Goal: Task Accomplishment & Management: Use online tool/utility

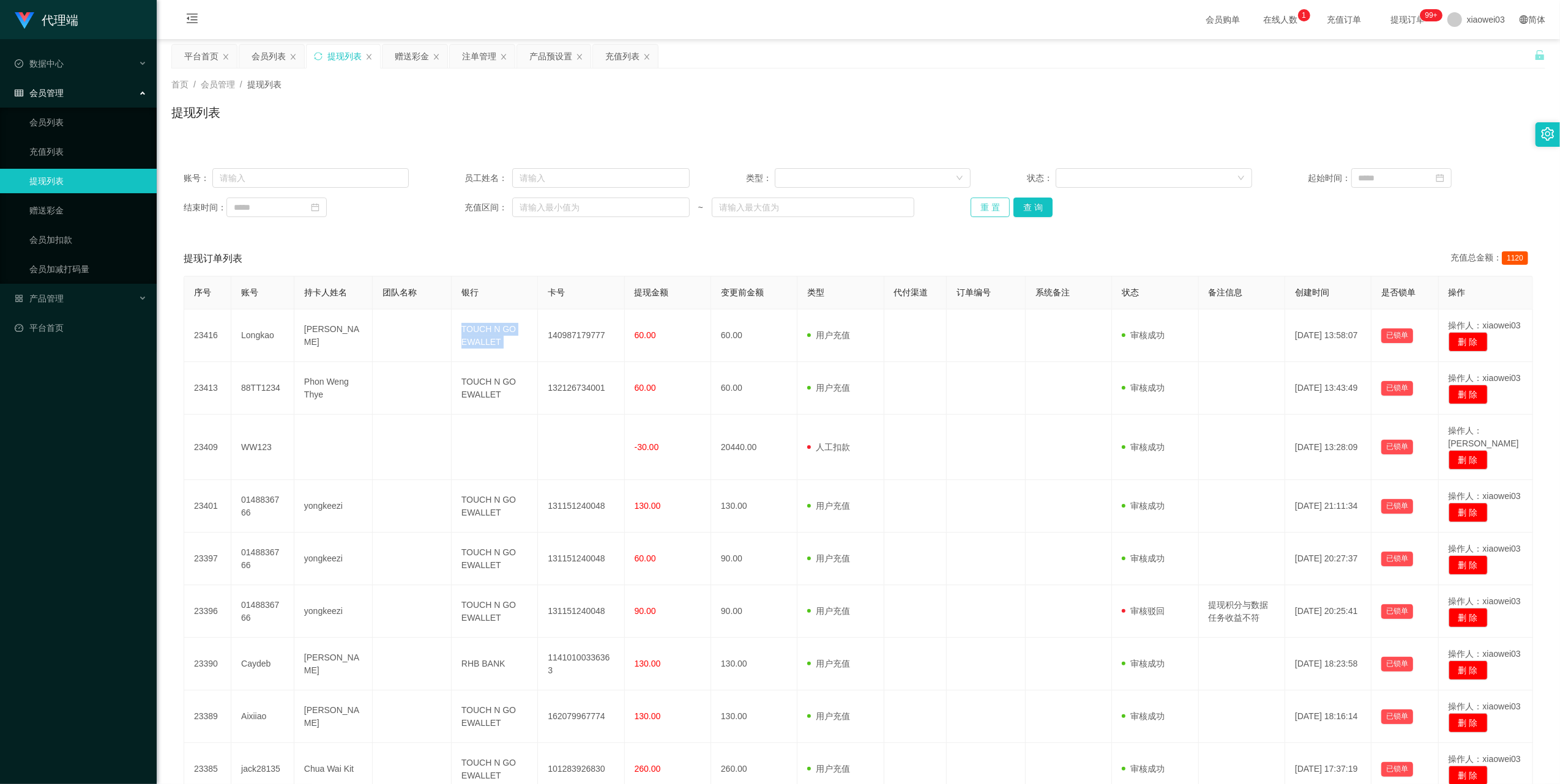
click at [980, 209] on button "重 置" at bounding box center [989, 208] width 39 height 20
click at [408, 49] on div "赠送彩金" at bounding box center [412, 56] width 34 height 23
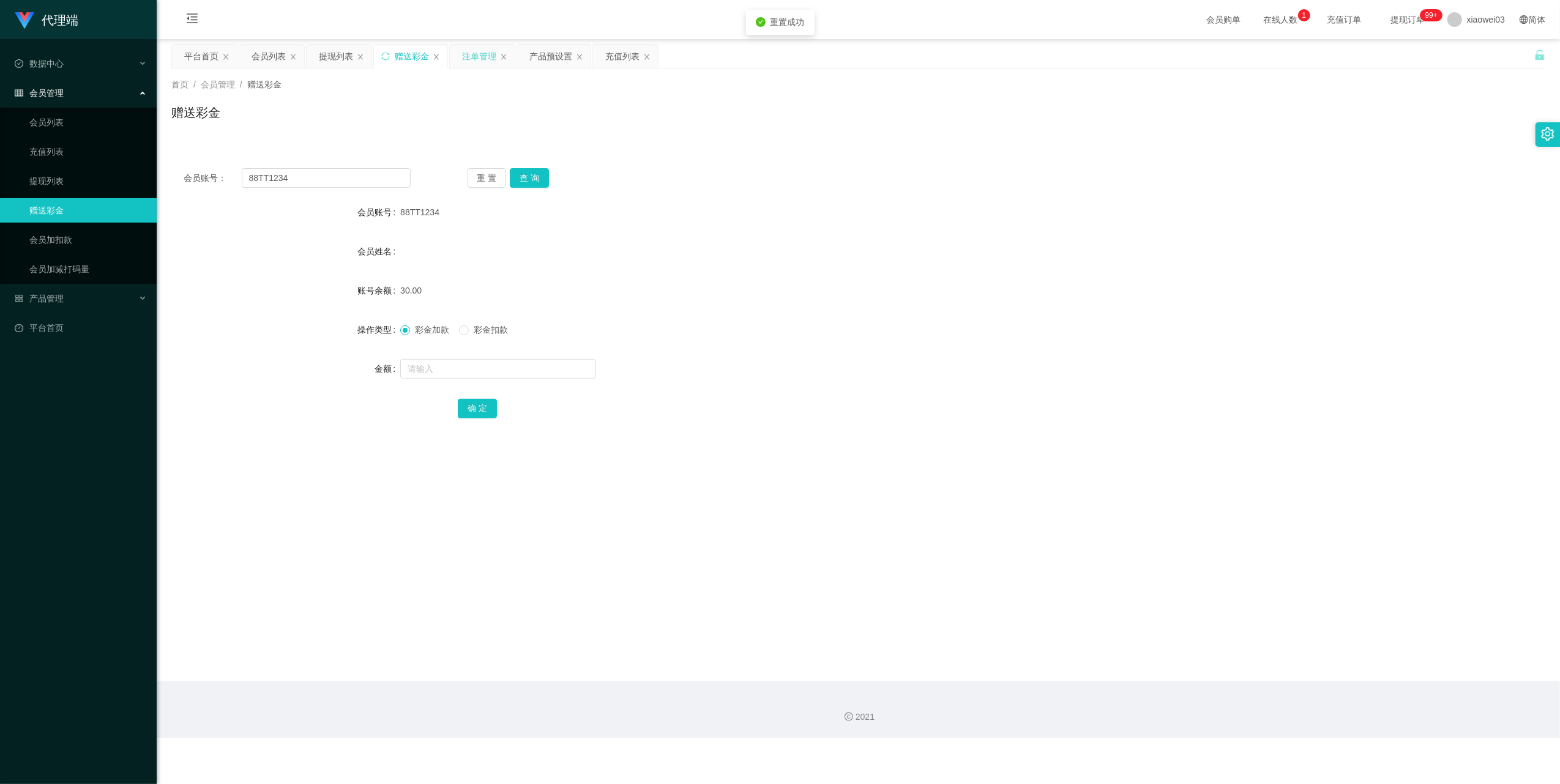
click at [469, 50] on div "注单管理" at bounding box center [479, 56] width 34 height 23
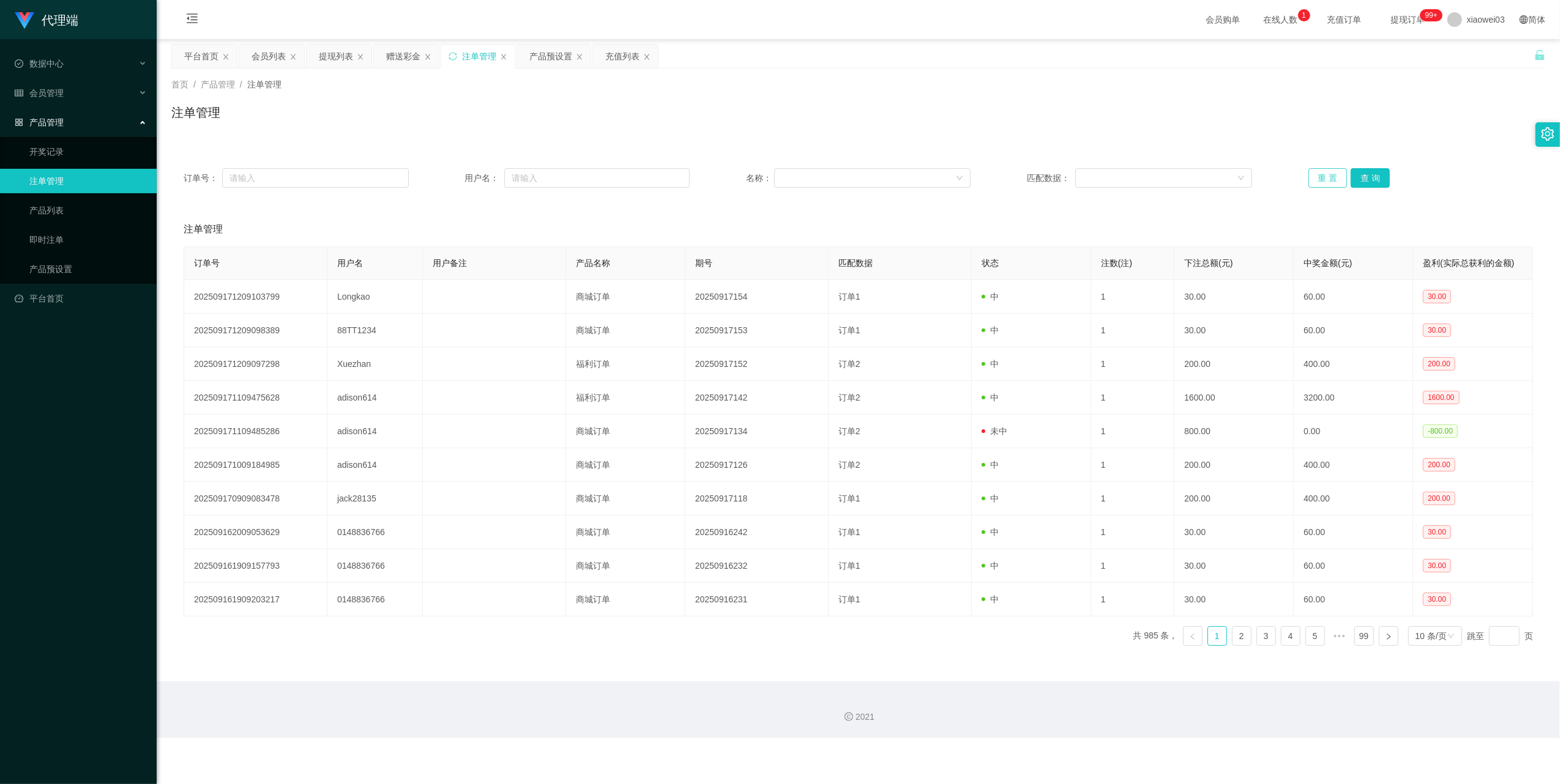
click at [1313, 182] on button "重 置" at bounding box center [1327, 178] width 39 height 20
click at [629, 62] on div "充值列表" at bounding box center [622, 56] width 34 height 23
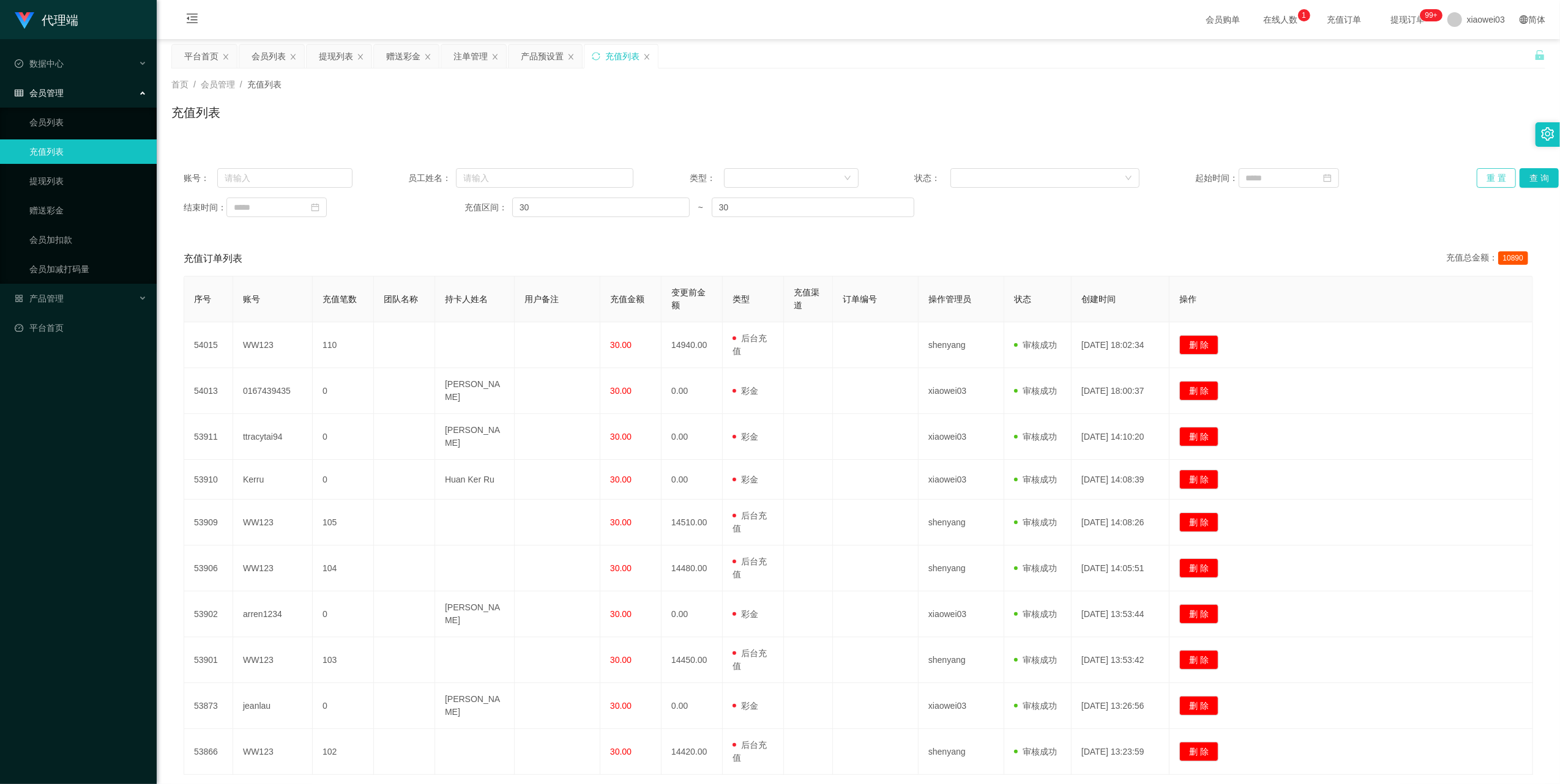
click at [1489, 177] on button "重 置" at bounding box center [1496, 178] width 39 height 20
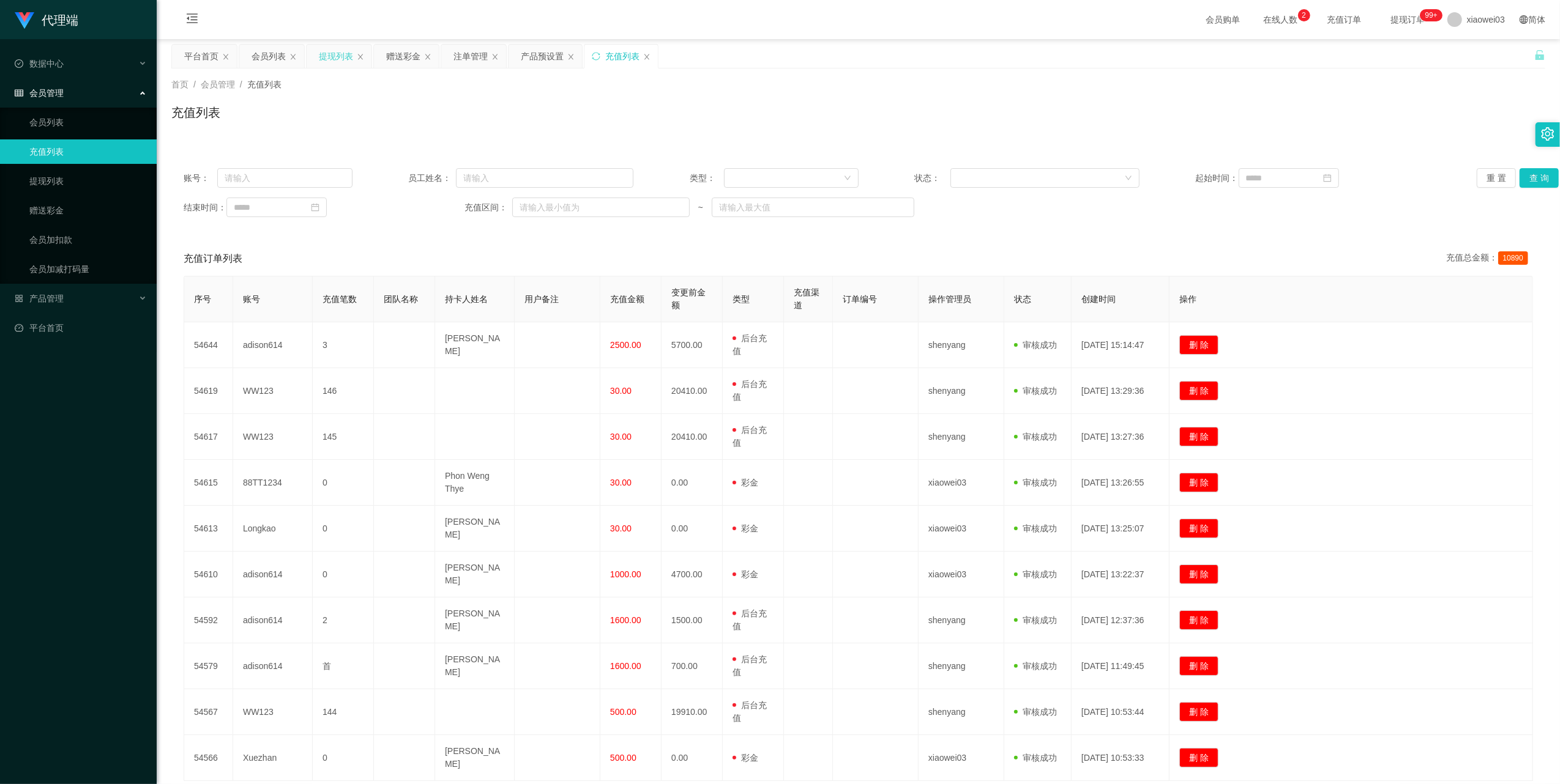
click at [336, 59] on div "提现列表" at bounding box center [336, 56] width 34 height 23
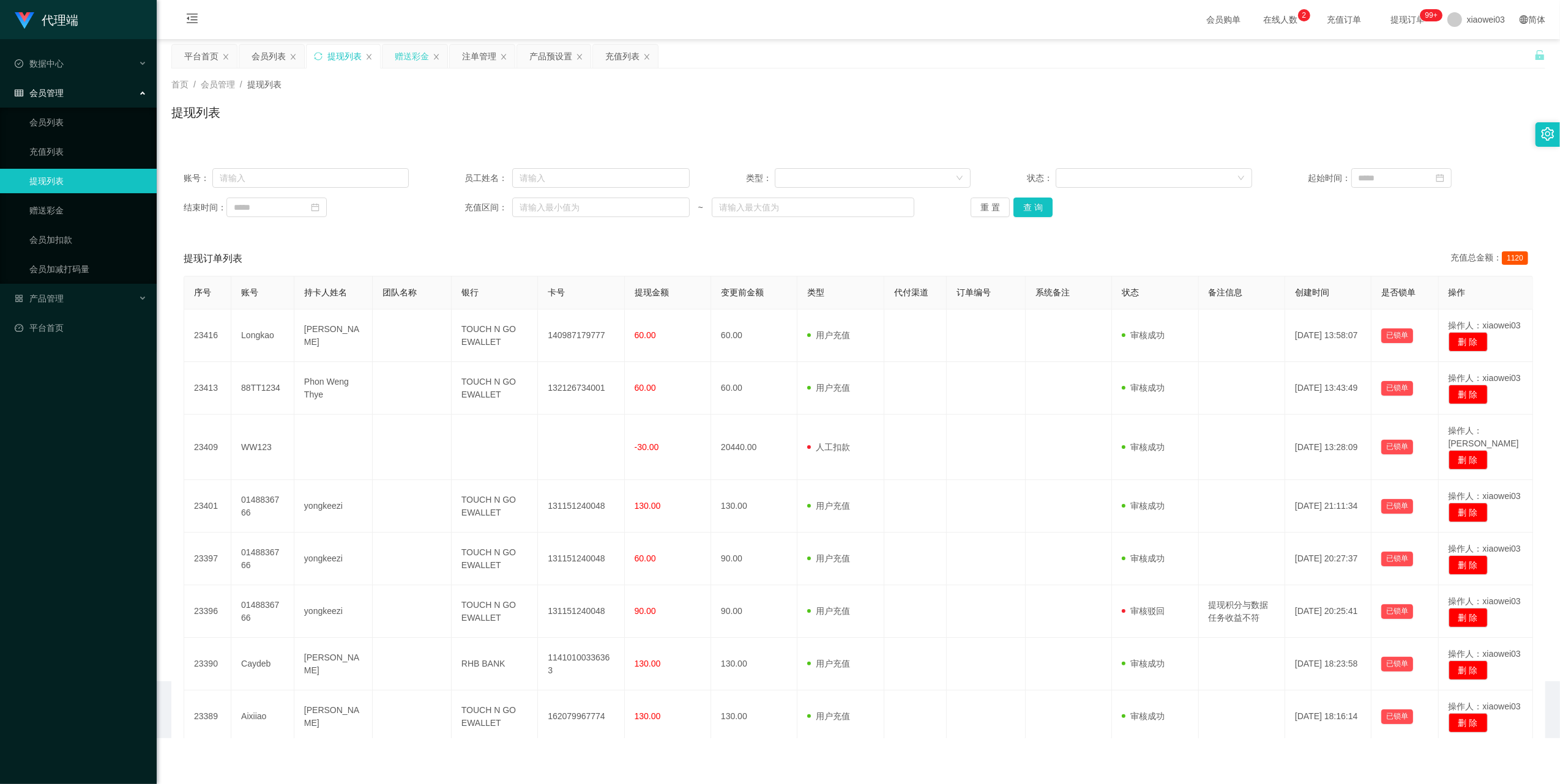
click at [397, 61] on div "赠送彩金" at bounding box center [412, 56] width 34 height 23
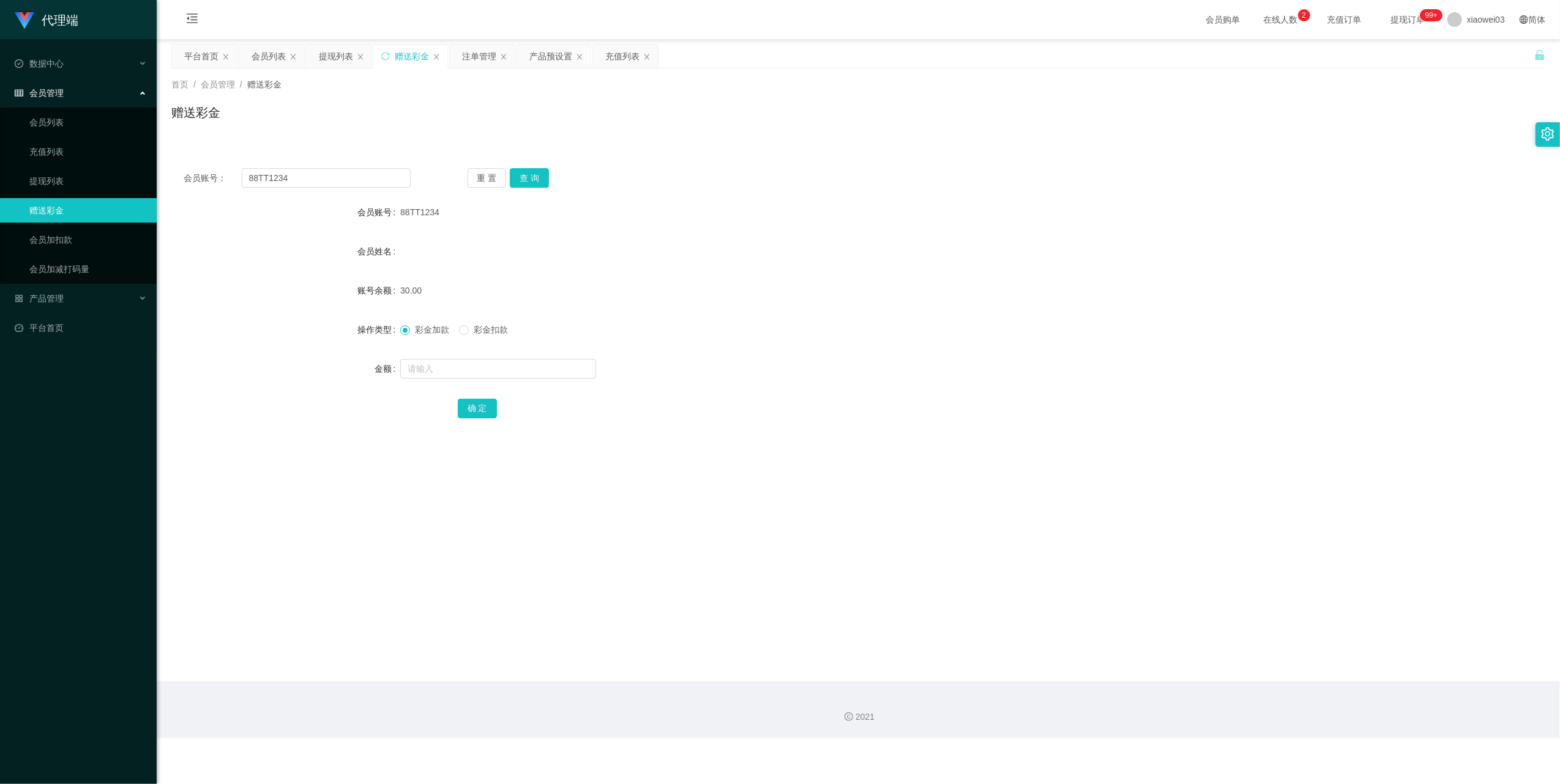
click at [382, 165] on div "会员账号： 88TT1234 重 置 查 询 会员账号 88TT1234 会员姓名 账号余额 30.00 操作类型 彩金加款 彩金扣款 金额 确 定" at bounding box center [858, 301] width 1374 height 291
drag, startPoint x: 382, startPoint y: 165, endPoint x: 386, endPoint y: 174, distance: 9.3
click at [382, 172] on input "88TT1234" at bounding box center [326, 178] width 169 height 20
paste input "88TT1234"
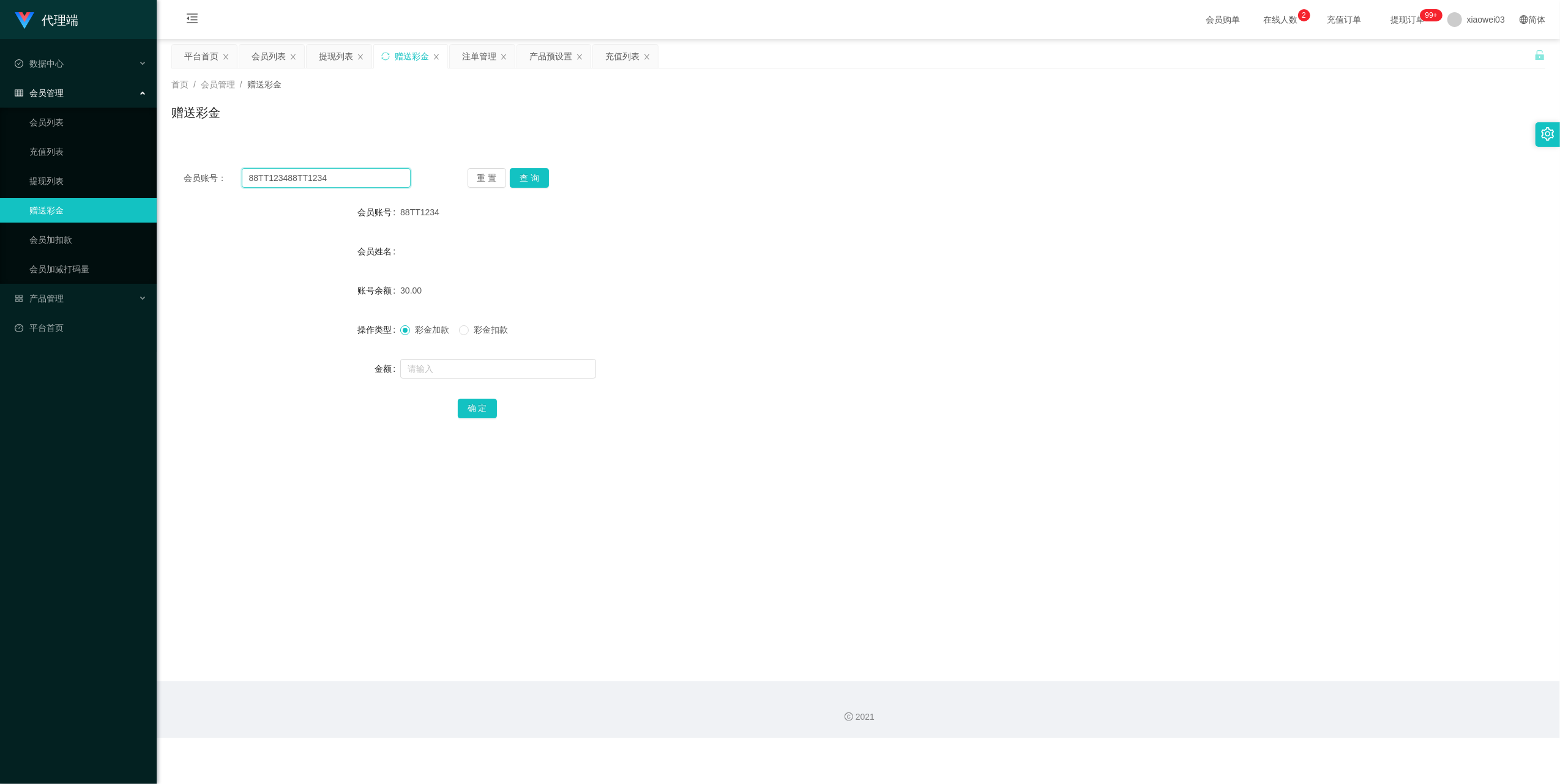
click at [387, 179] on input "88TT123488TT1234" at bounding box center [326, 178] width 169 height 20
drag, startPoint x: 387, startPoint y: 179, endPoint x: 444, endPoint y: 210, distance: 65.4
click at [387, 179] on input "88TT123488TT1234" at bounding box center [326, 178] width 169 height 20
paste input "text"
type input "88TT1234"
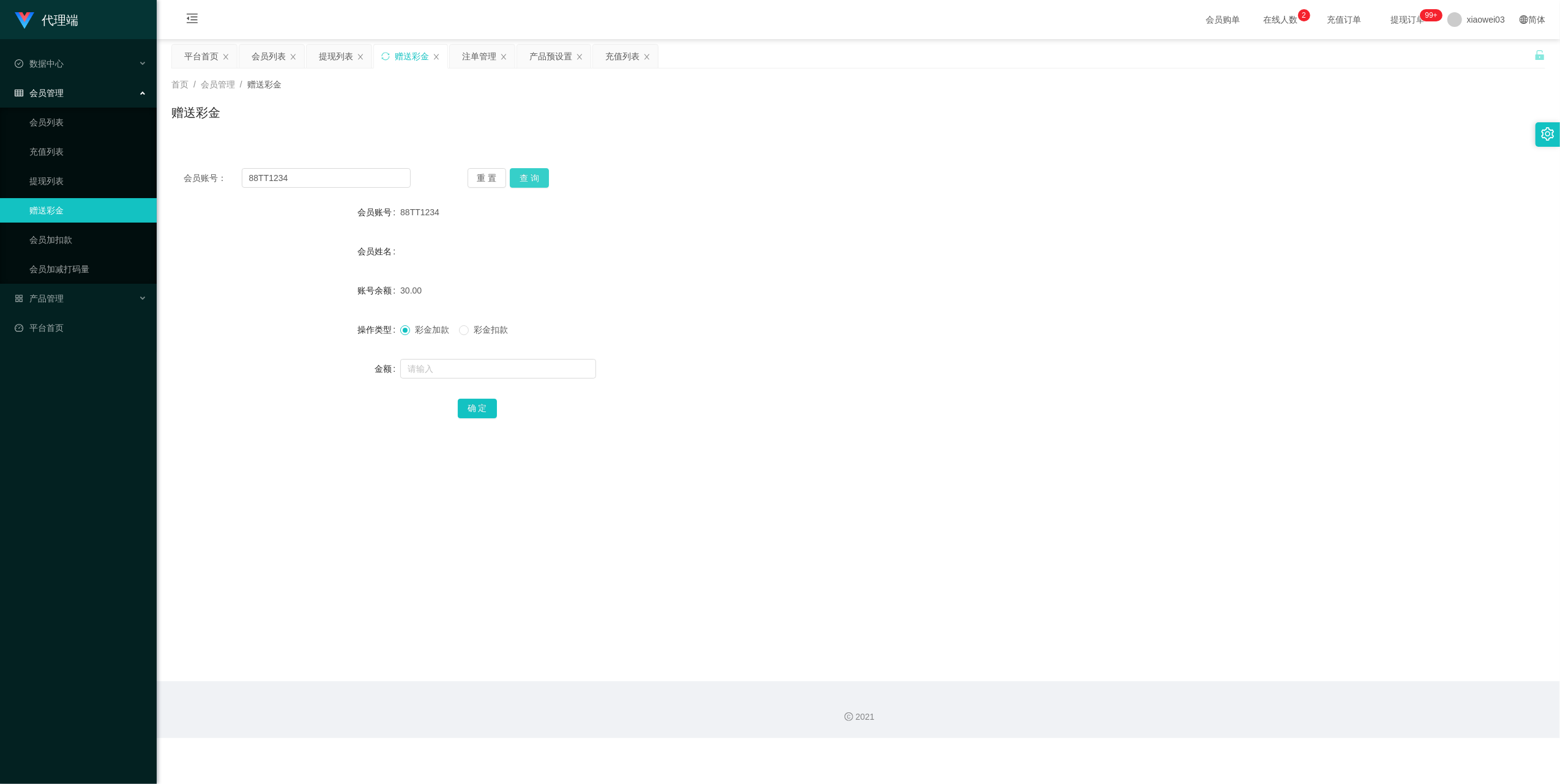
click at [527, 180] on button "查 询" at bounding box center [529, 178] width 39 height 20
click at [510, 370] on input "text" at bounding box center [498, 369] width 196 height 20
type input "100"
click at [481, 404] on button "确 定" at bounding box center [477, 409] width 39 height 20
click at [360, 176] on input "88TT1234" at bounding box center [326, 178] width 169 height 20
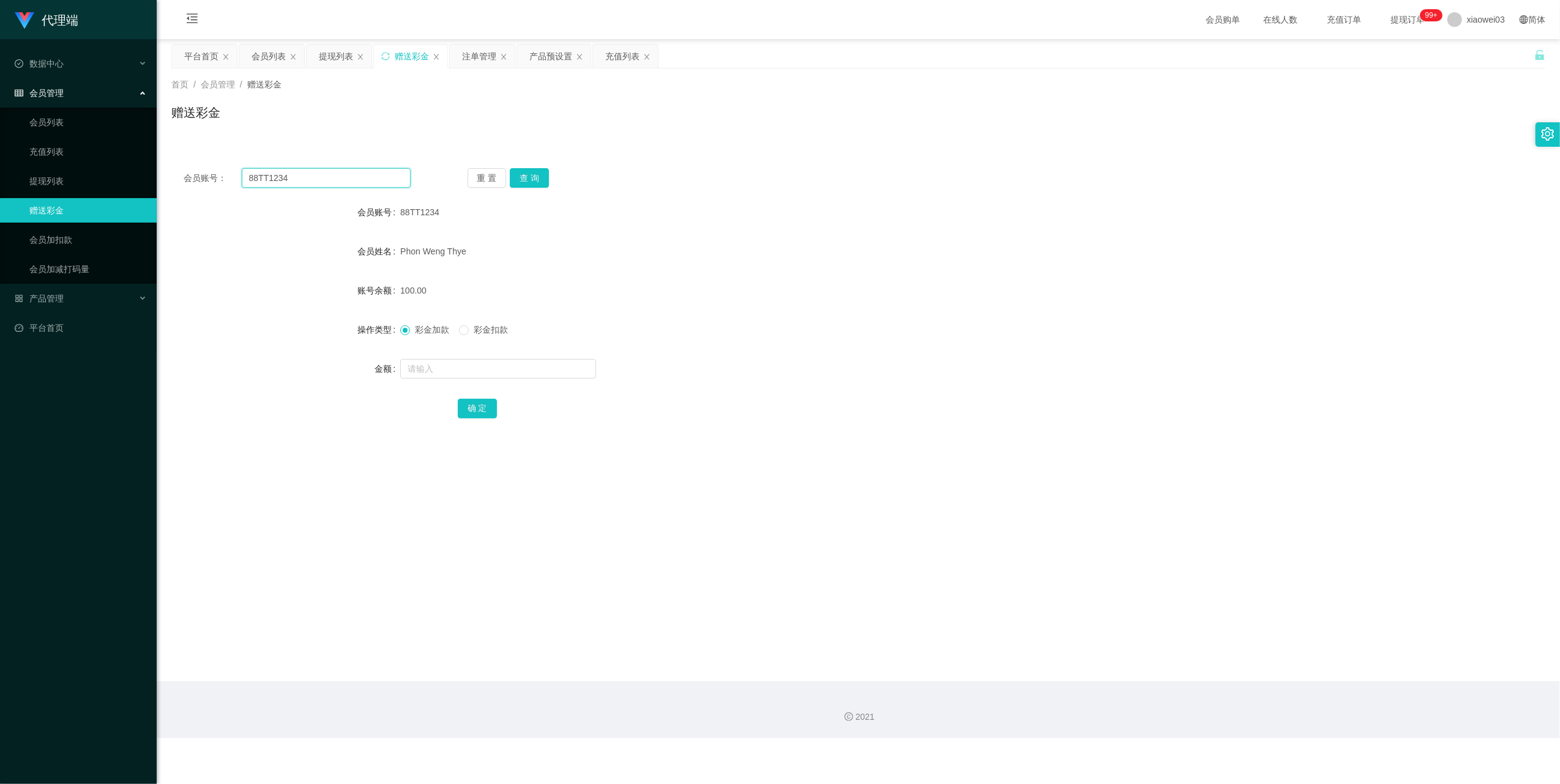
click at [360, 176] on input "88TT1234" at bounding box center [326, 178] width 169 height 20
paste input "Longkao"
type input "Longkao"
click at [536, 179] on button "查 询" at bounding box center [529, 178] width 39 height 20
click at [502, 365] on input "text" at bounding box center [498, 369] width 196 height 20
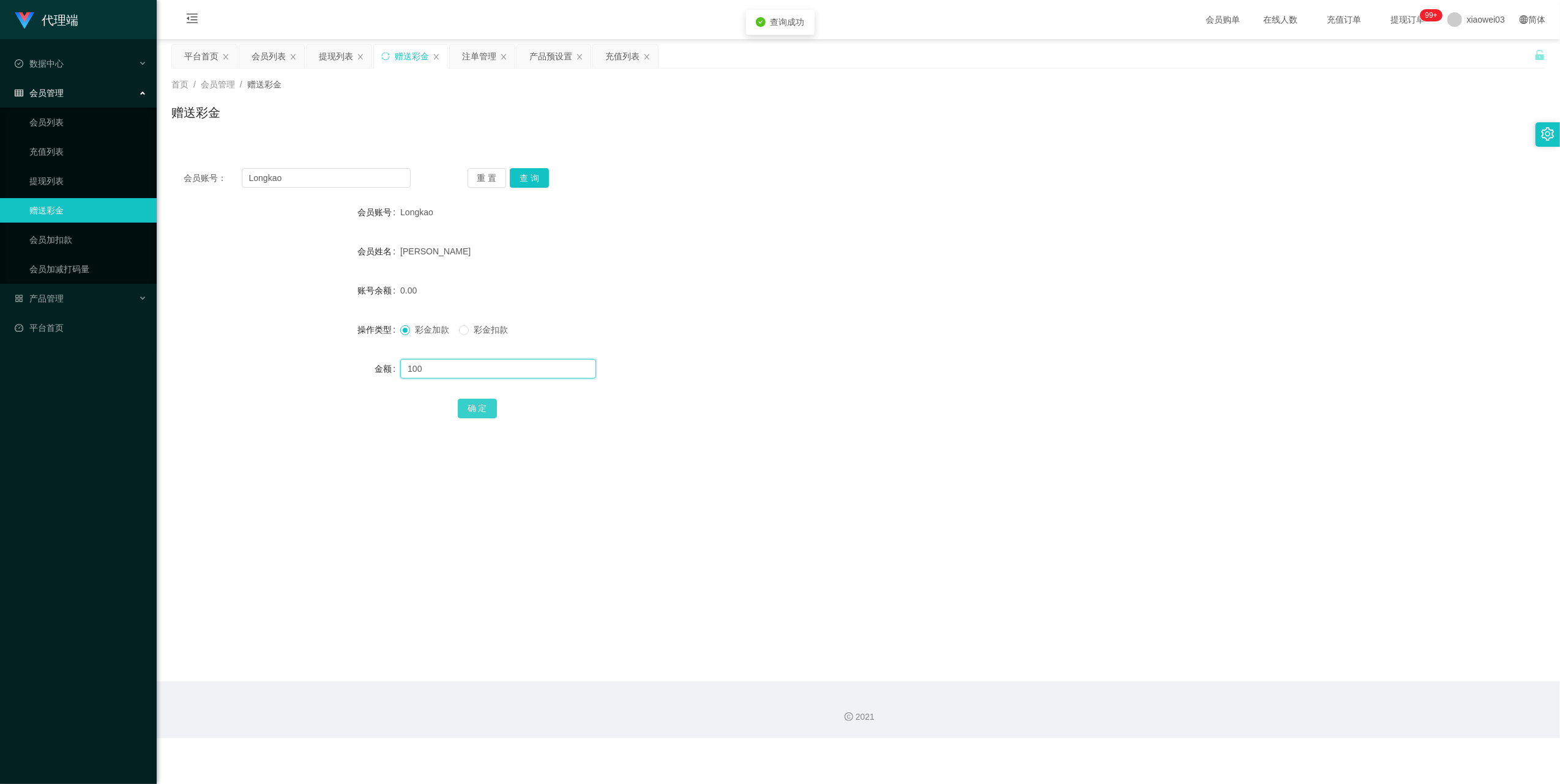
type input "100"
drag, startPoint x: 482, startPoint y: 405, endPoint x: 492, endPoint y: 402, distance: 10.3
click at [482, 405] on button "确 定" at bounding box center [477, 409] width 39 height 20
click at [483, 186] on button "重 置" at bounding box center [487, 178] width 39 height 20
click at [329, 160] on div "会员账号： 重 置 查 询 会员账号 Longkao 会员姓名 [PERSON_NAME] Eng 账号余额 100.00 操作类型 彩金加款 彩金扣款 金额…" at bounding box center [858, 178] width 1374 height 44
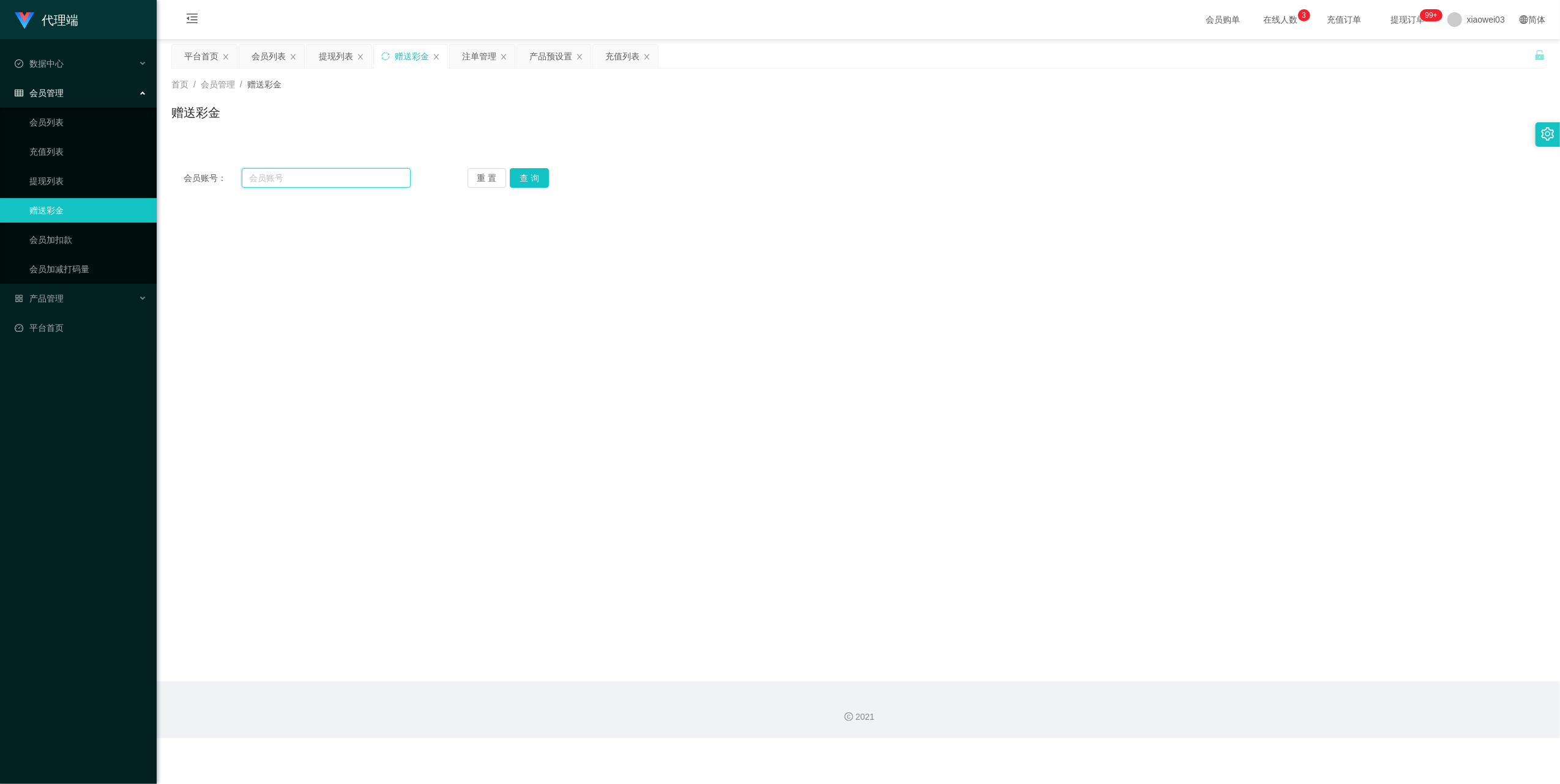
click at [336, 175] on input "text" at bounding box center [326, 178] width 169 height 20
paste input "Longkao"
click at [540, 176] on button "查 询" at bounding box center [529, 178] width 39 height 20
click at [387, 172] on input "Longkao" at bounding box center [326, 178] width 169 height 20
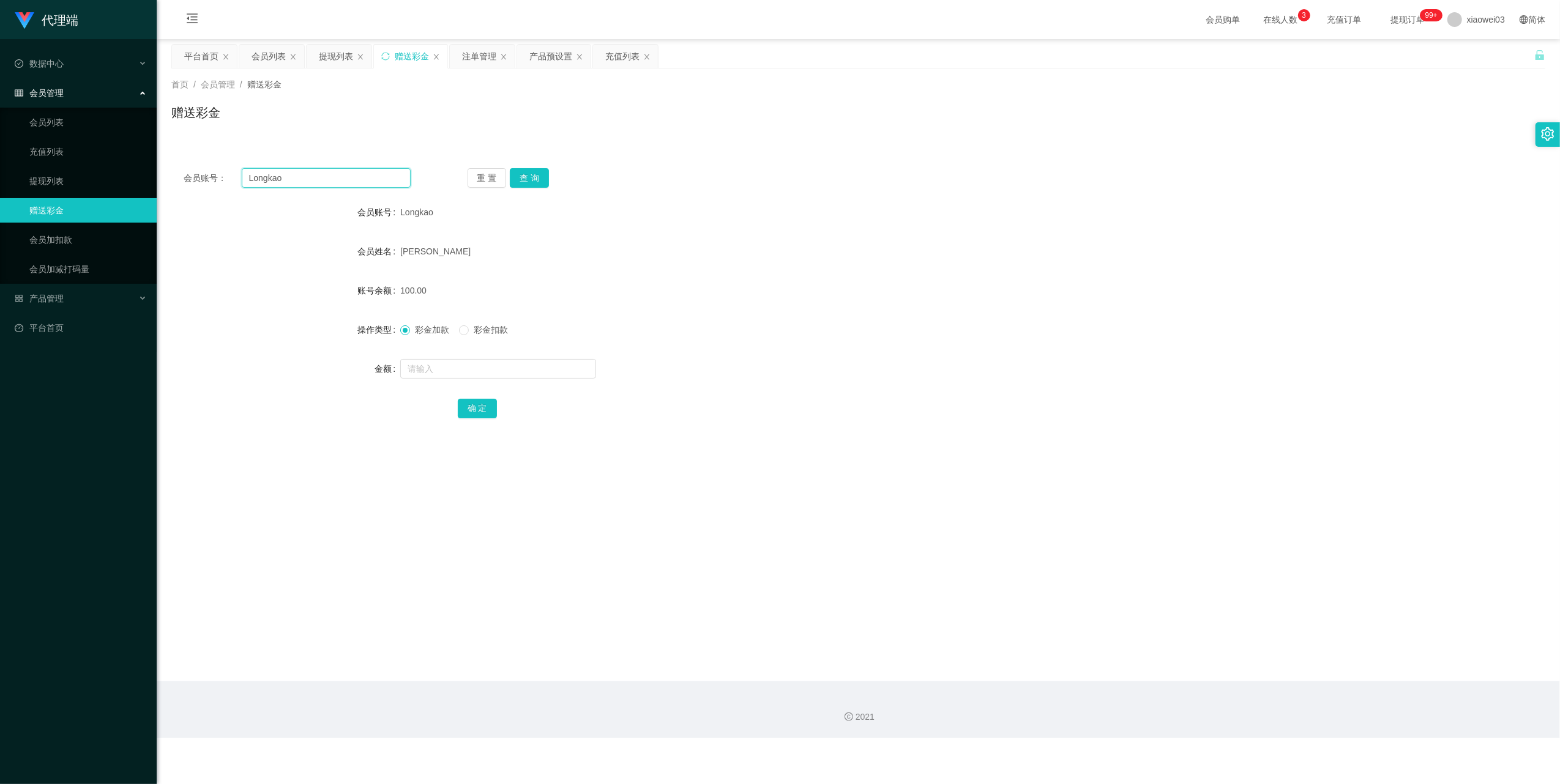
click at [387, 172] on input "Longkao" at bounding box center [326, 178] width 169 height 20
paste input "88TT1234"
type input "88TT1234"
click at [538, 180] on button "查 询" at bounding box center [529, 178] width 39 height 20
click at [526, 370] on input "text" at bounding box center [498, 369] width 196 height 20
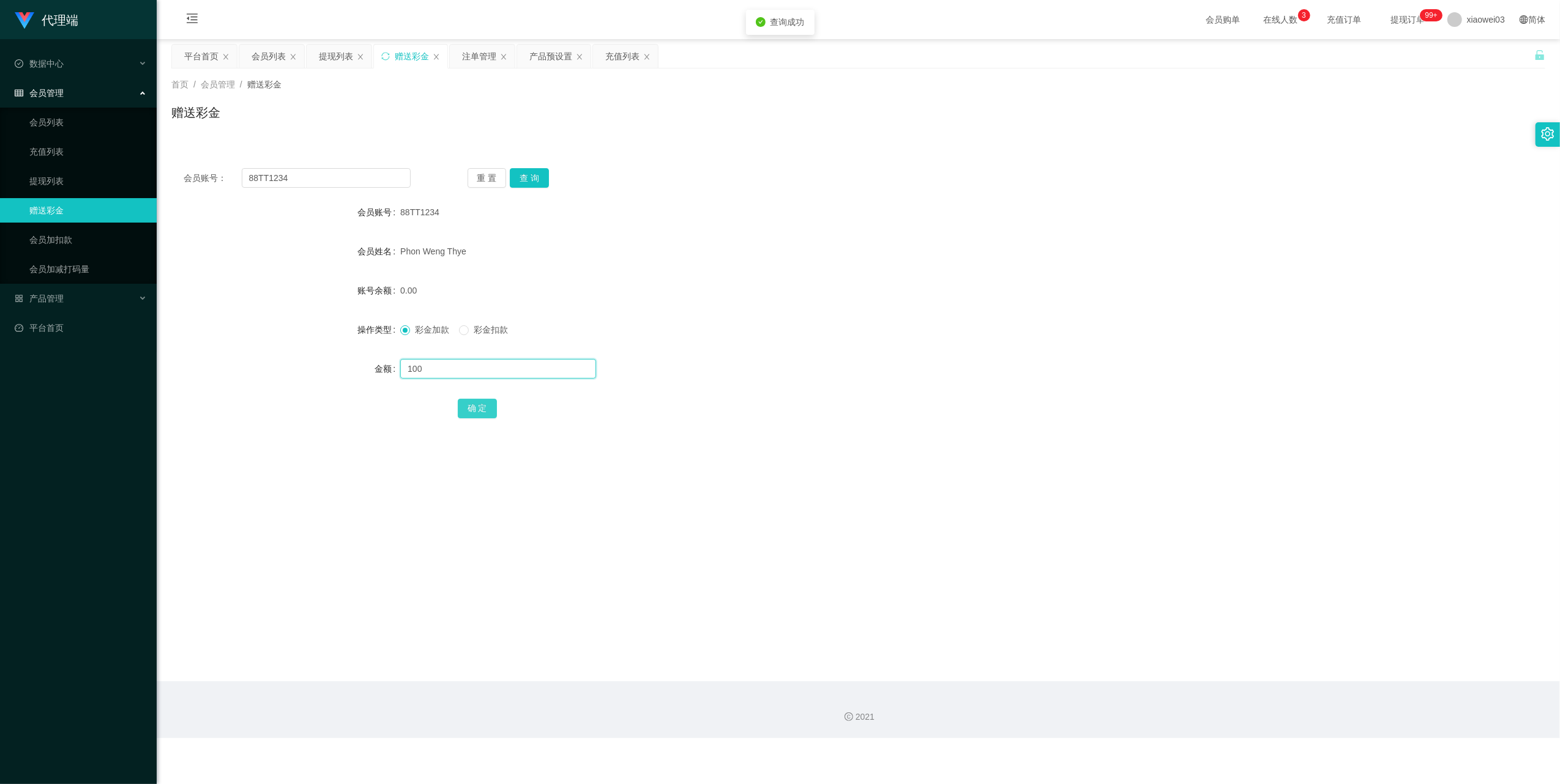
type input "100"
click at [477, 409] on button "确 定" at bounding box center [477, 409] width 39 height 20
click at [537, 176] on button "查 询" at bounding box center [529, 178] width 39 height 20
click at [481, 52] on div "注单管理" at bounding box center [479, 56] width 34 height 23
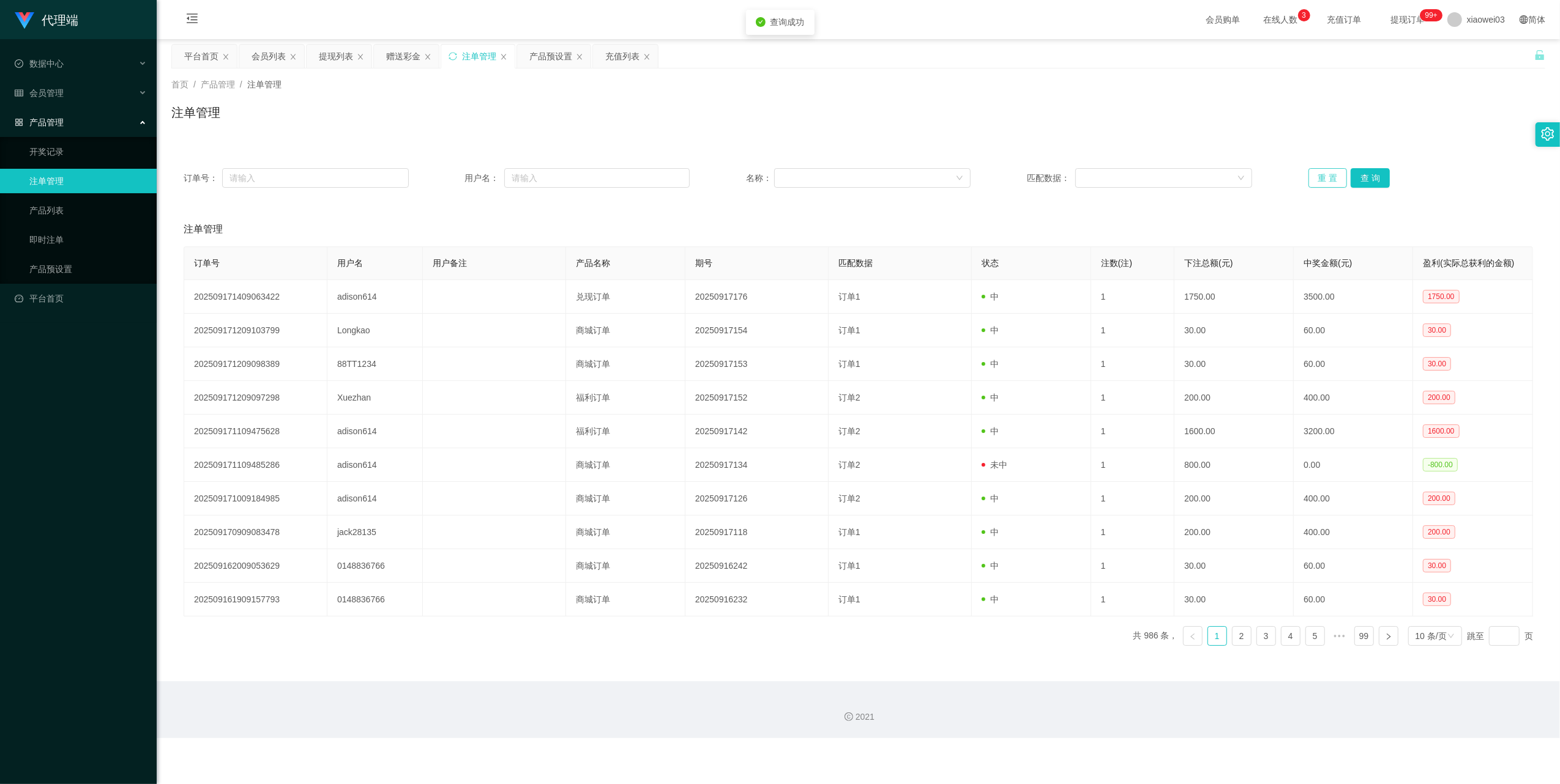
click at [1328, 180] on button "重 置" at bounding box center [1327, 178] width 39 height 20
click at [1310, 180] on button "重 置" at bounding box center [1327, 178] width 39 height 20
click at [1324, 179] on button "重 置" at bounding box center [1327, 178] width 39 height 20
click at [1323, 182] on button "重 置" at bounding box center [1327, 178] width 39 height 20
click at [1320, 172] on button "重 置" at bounding box center [1327, 178] width 39 height 20
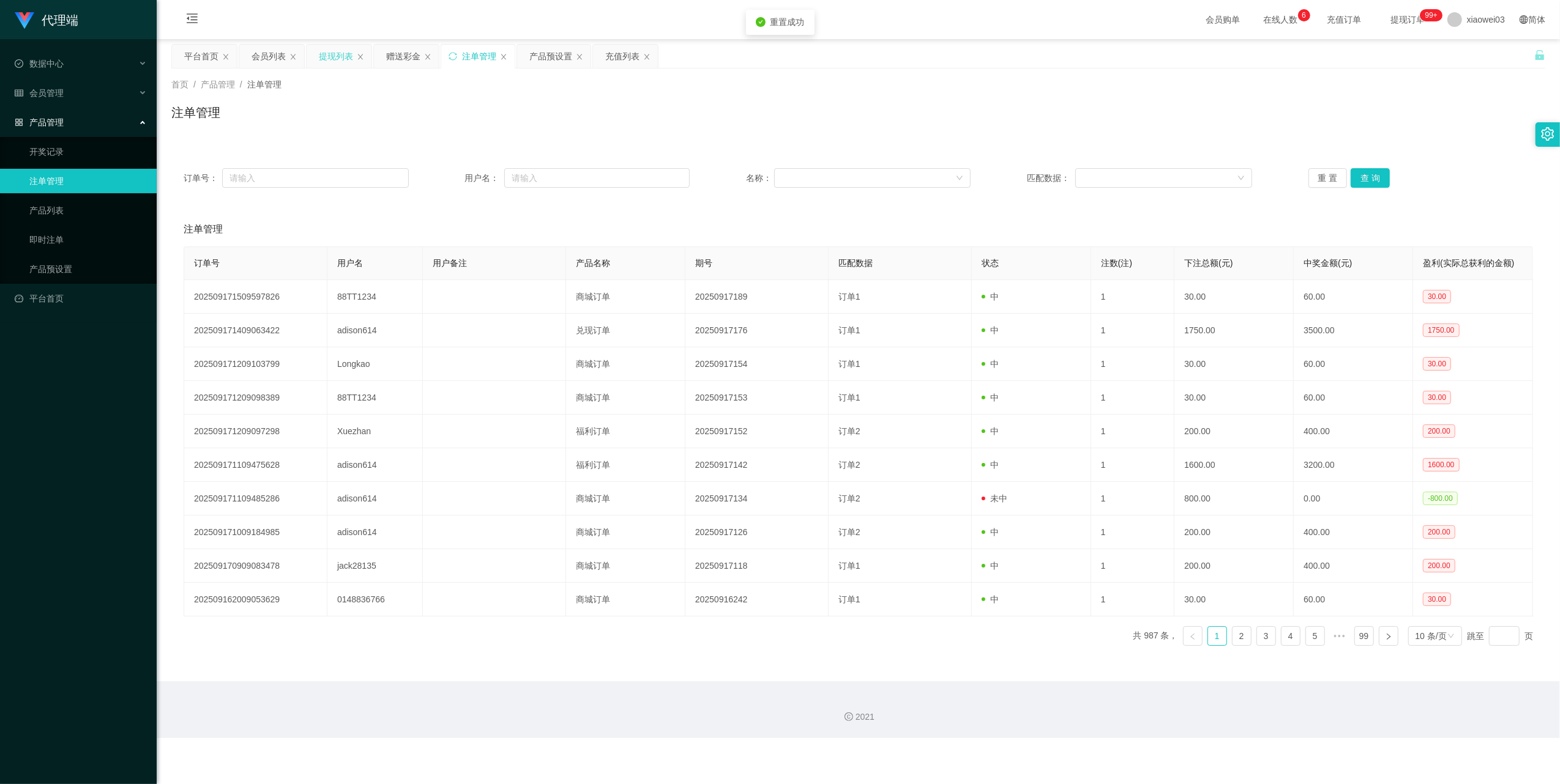
click at [312, 57] on div "提现列表" at bounding box center [339, 56] width 65 height 23
click at [336, 60] on div "提现列表" at bounding box center [336, 56] width 34 height 23
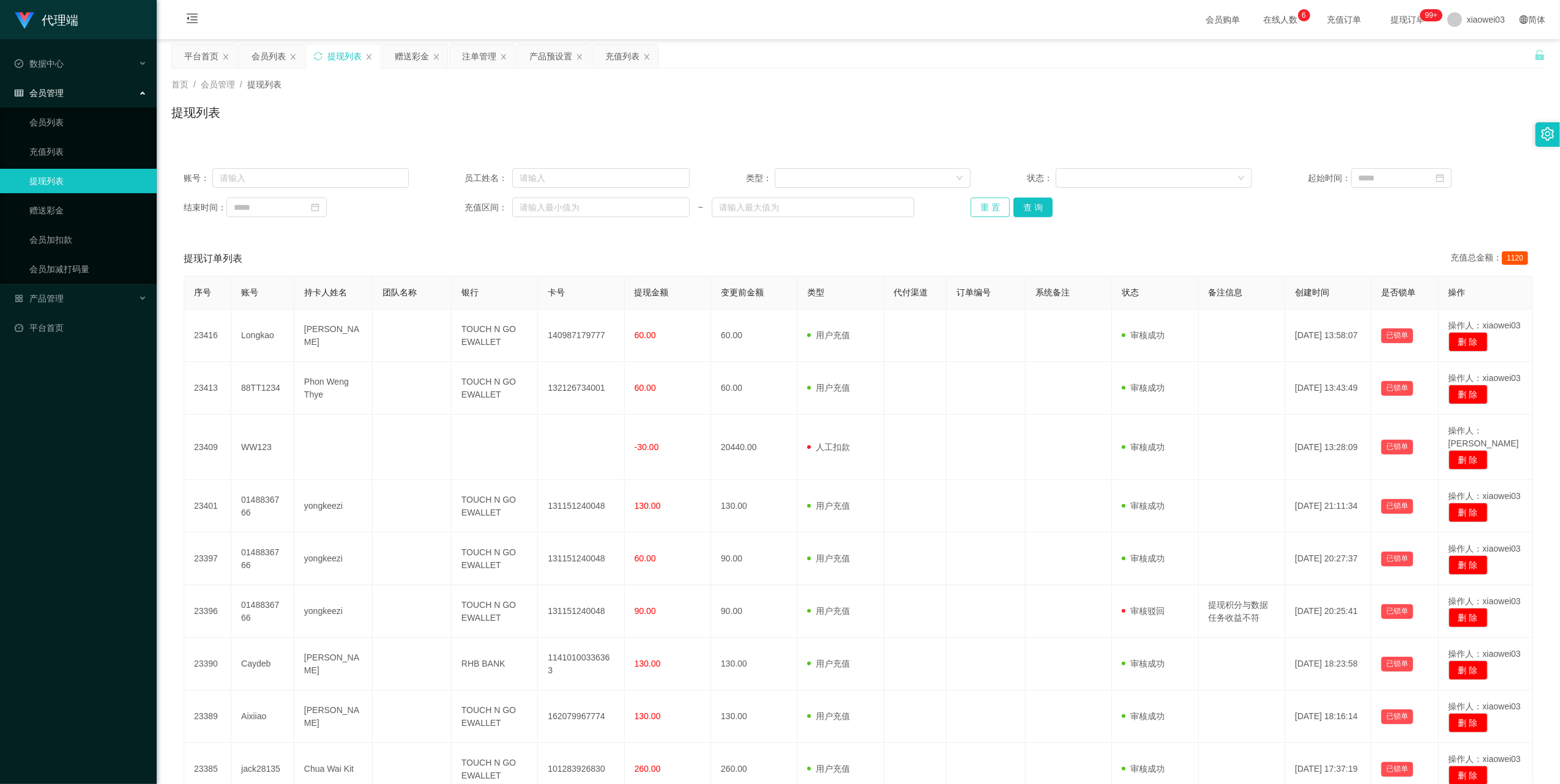
click at [975, 212] on button "重 置" at bounding box center [989, 208] width 39 height 20
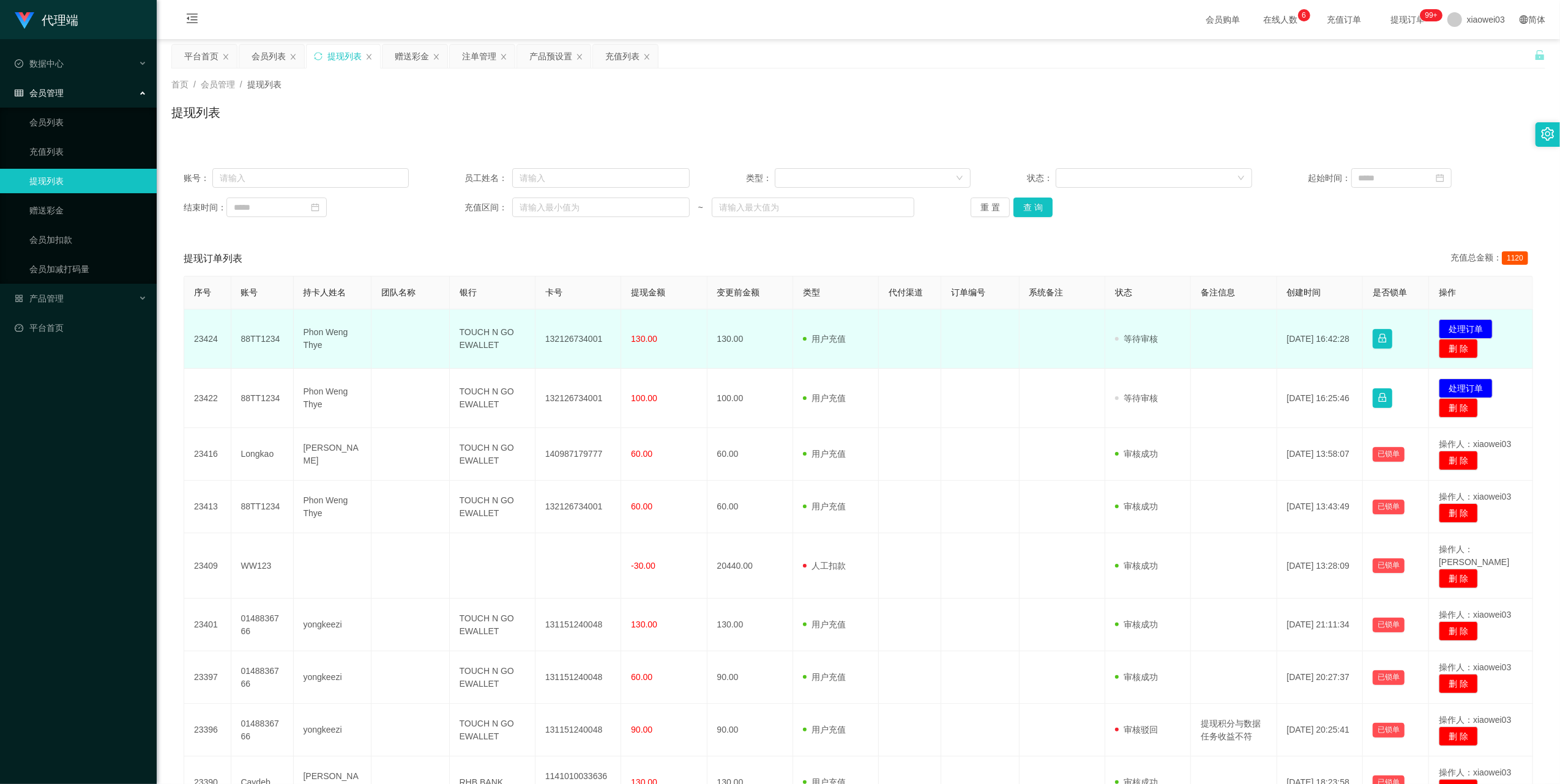
click at [266, 334] on td "88TT1234" at bounding box center [262, 339] width 62 height 59
copy td "88TT1234"
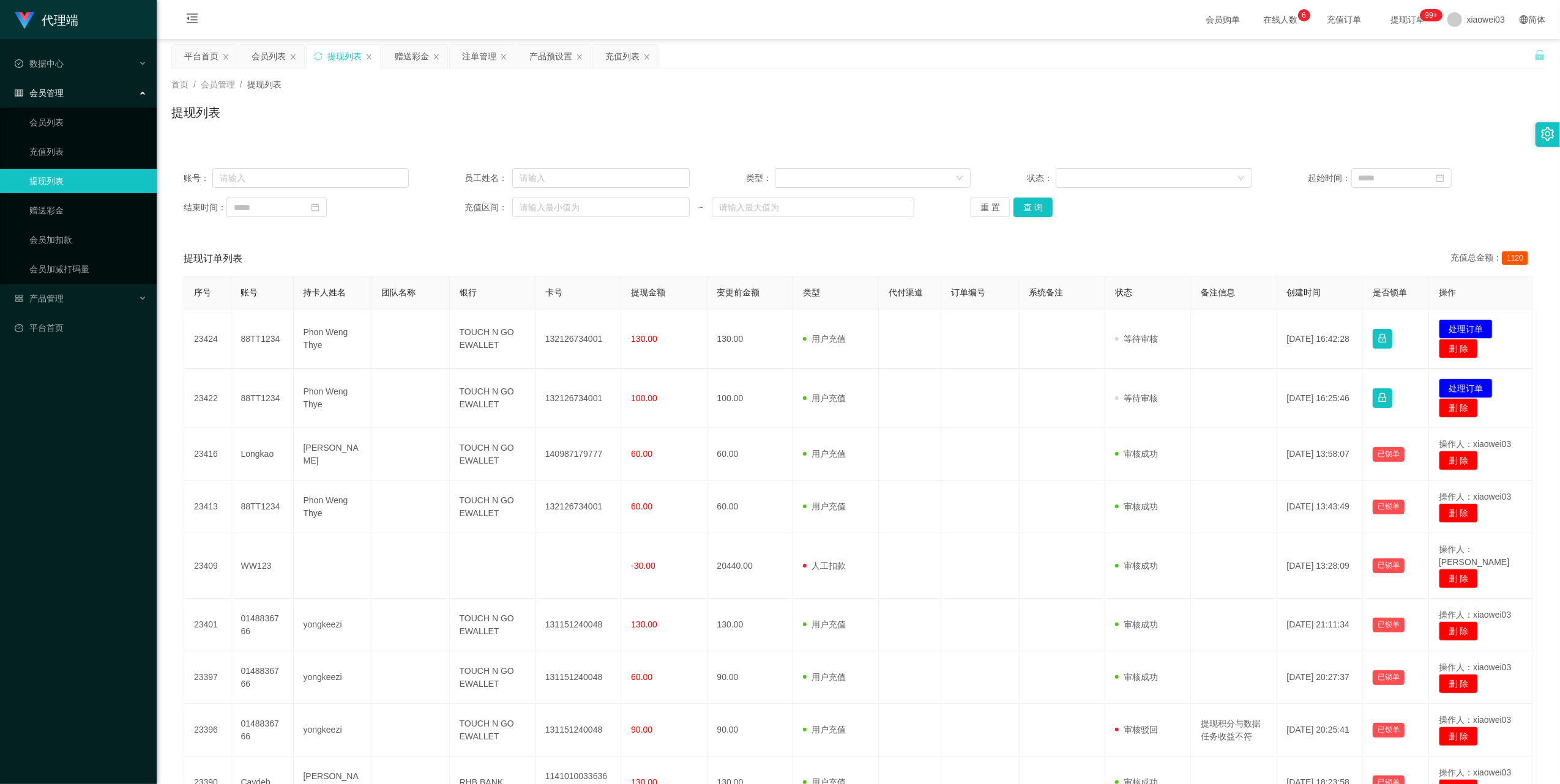
drag, startPoint x: 266, startPoint y: 334, endPoint x: 404, endPoint y: 89, distance: 281.1
click at [404, 89] on div "首页 / 会员管理 / 提现列表 / 提现列表" at bounding box center [858, 104] width 1374 height 53
drag, startPoint x: 404, startPoint y: 89, endPoint x: 412, endPoint y: 57, distance: 33.5
click at [412, 57] on div "赠送彩金" at bounding box center [412, 56] width 34 height 23
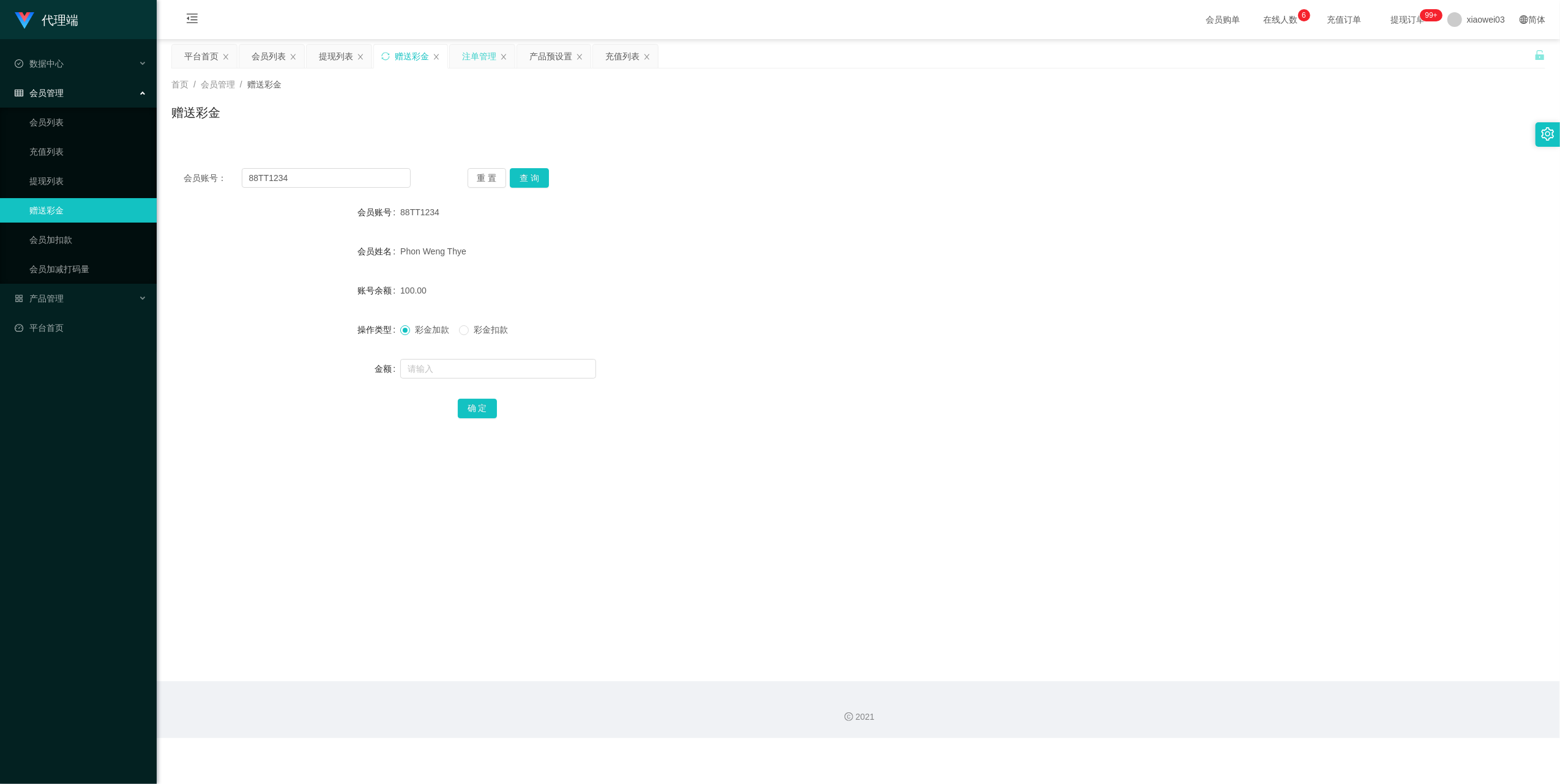
click at [490, 60] on div "注单管理" at bounding box center [479, 56] width 34 height 23
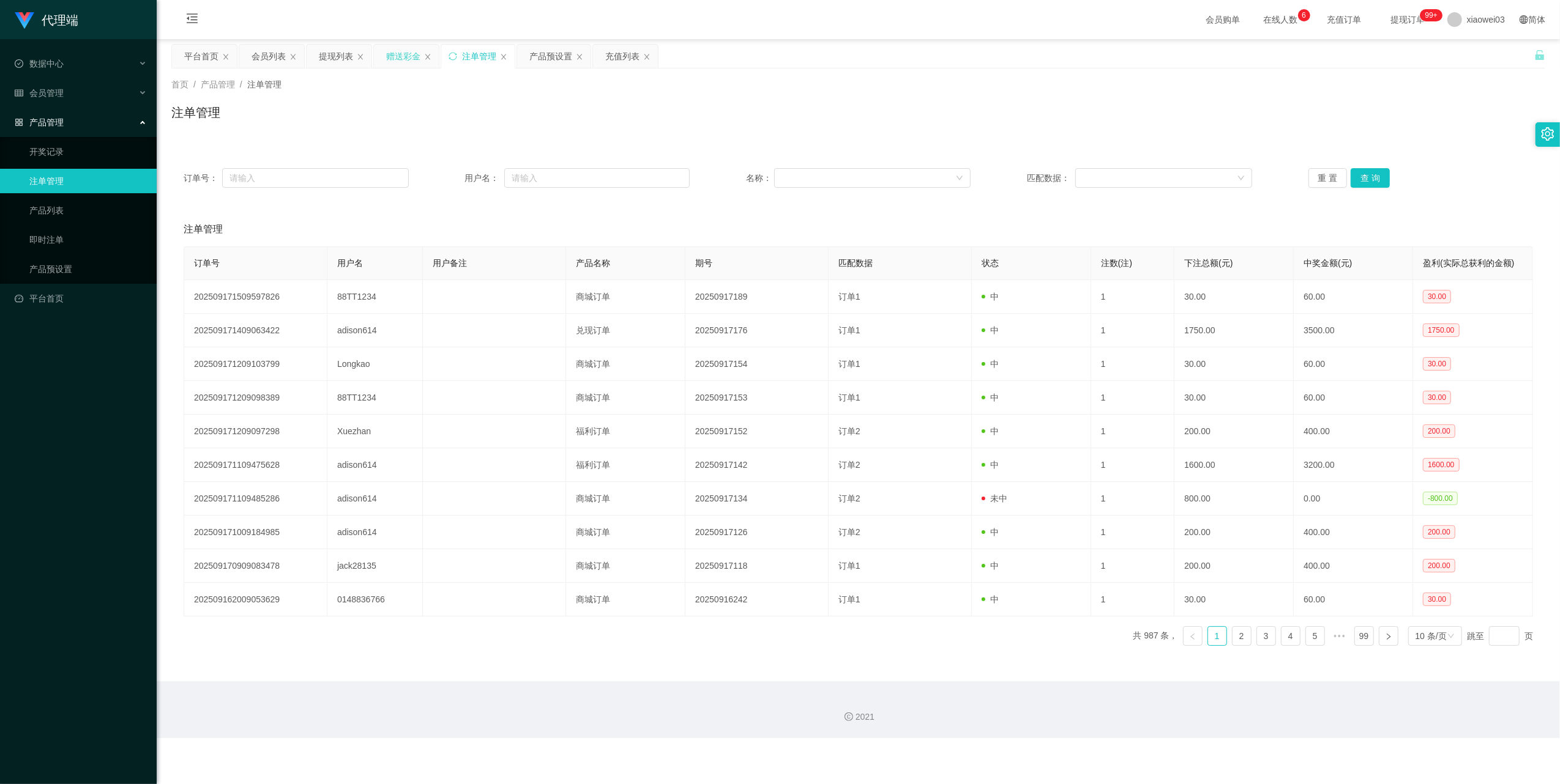
click at [395, 59] on div "赠送彩金" at bounding box center [403, 56] width 34 height 23
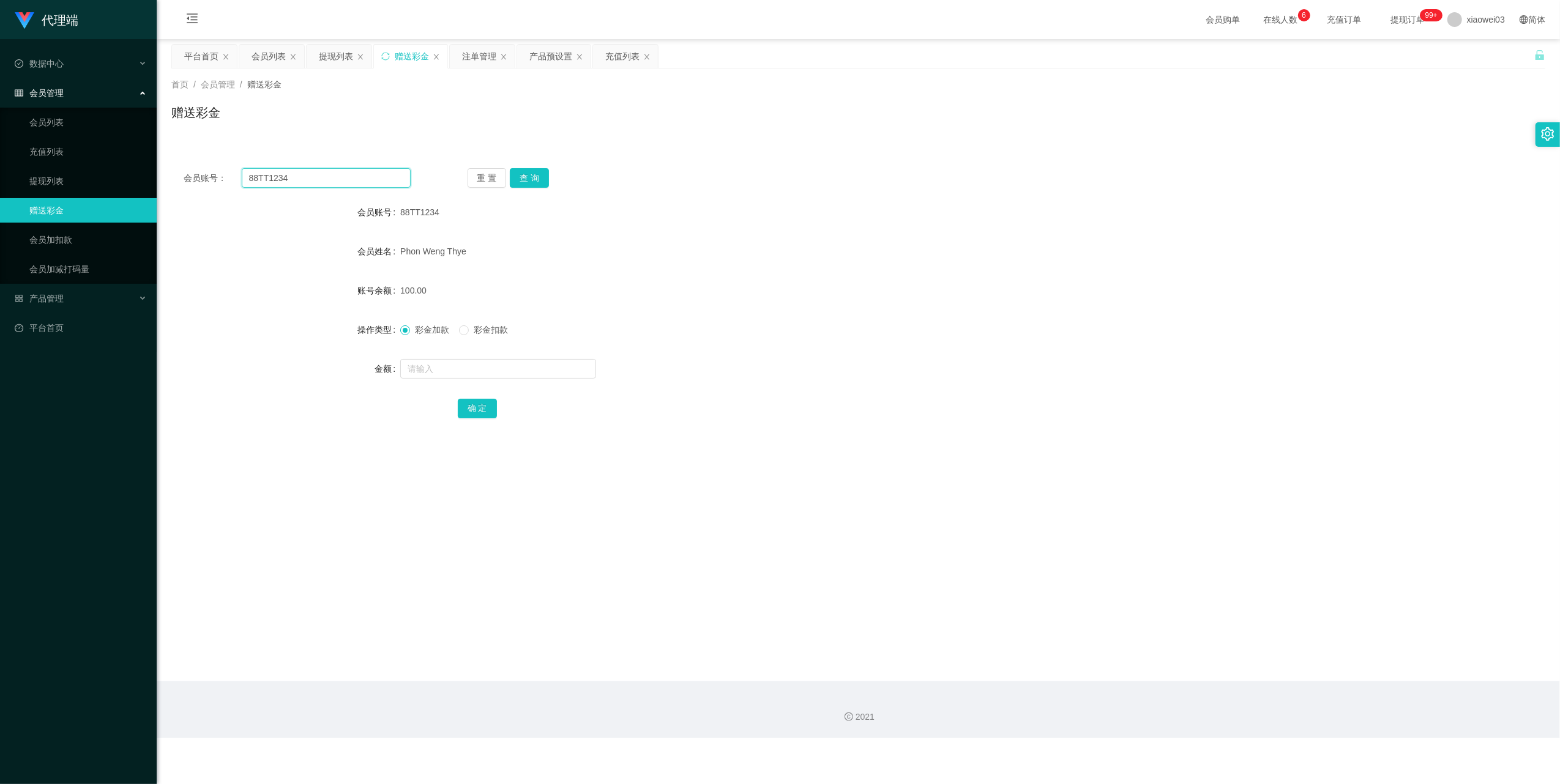
click at [361, 180] on input "88TT1234" at bounding box center [326, 178] width 169 height 20
click at [541, 174] on button "查 询" at bounding box center [529, 178] width 39 height 20
click at [480, 62] on div "注单管理" at bounding box center [479, 56] width 34 height 23
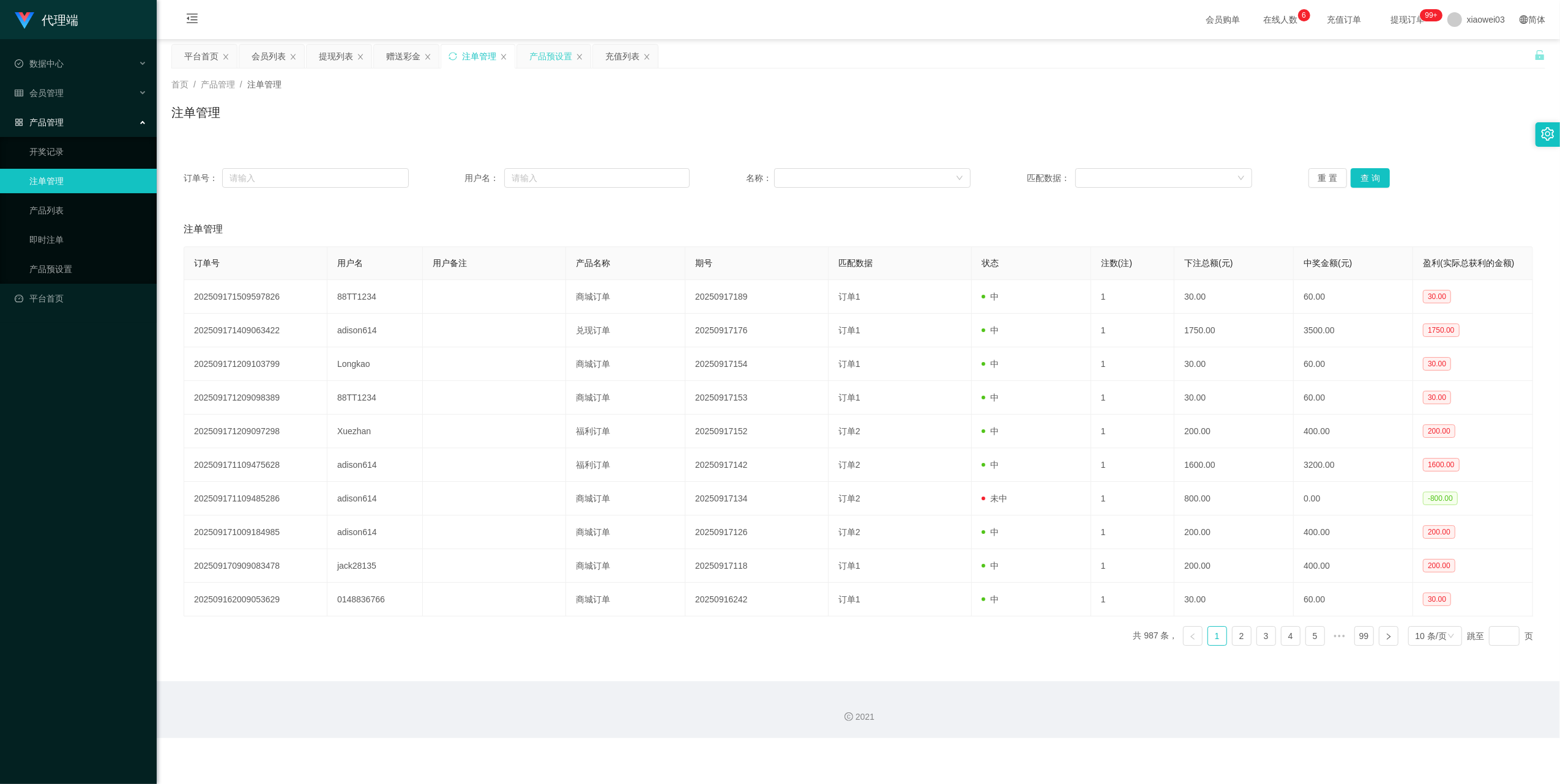
click at [561, 54] on div "产品预设置" at bounding box center [550, 56] width 43 height 23
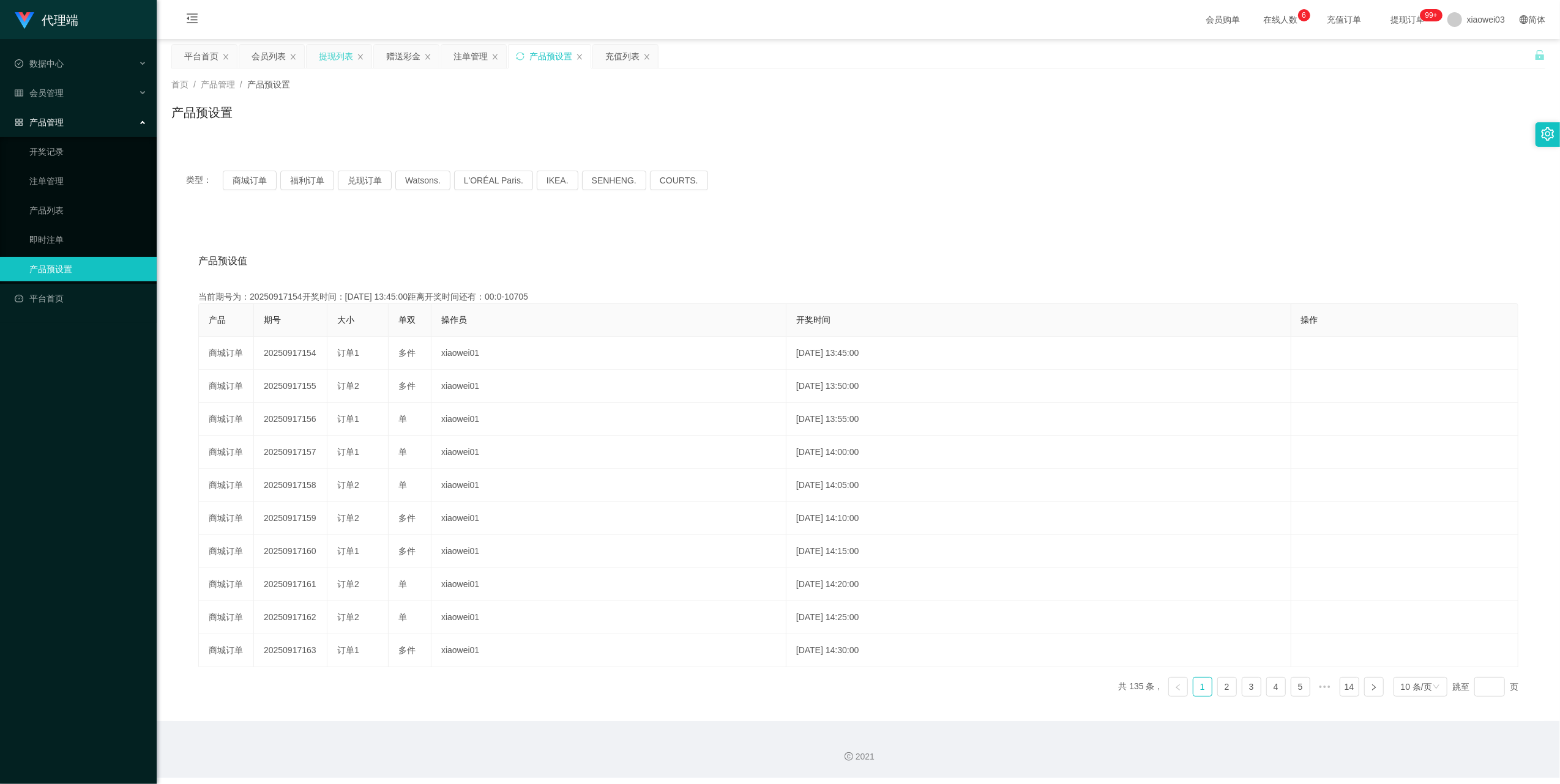
click at [340, 59] on div "提现列表" at bounding box center [336, 56] width 34 height 23
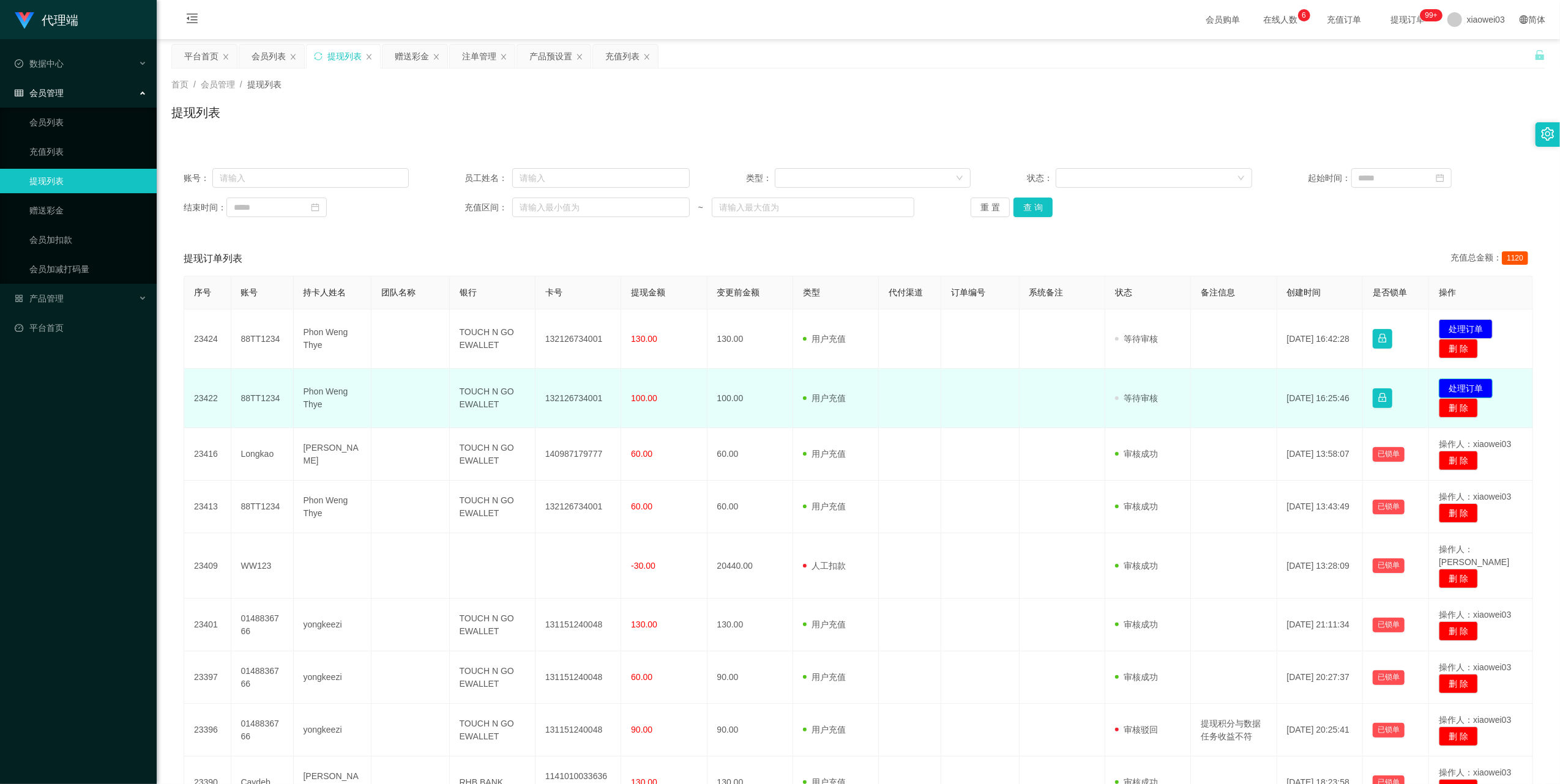
click at [1467, 380] on button "处理订单" at bounding box center [1466, 389] width 54 height 20
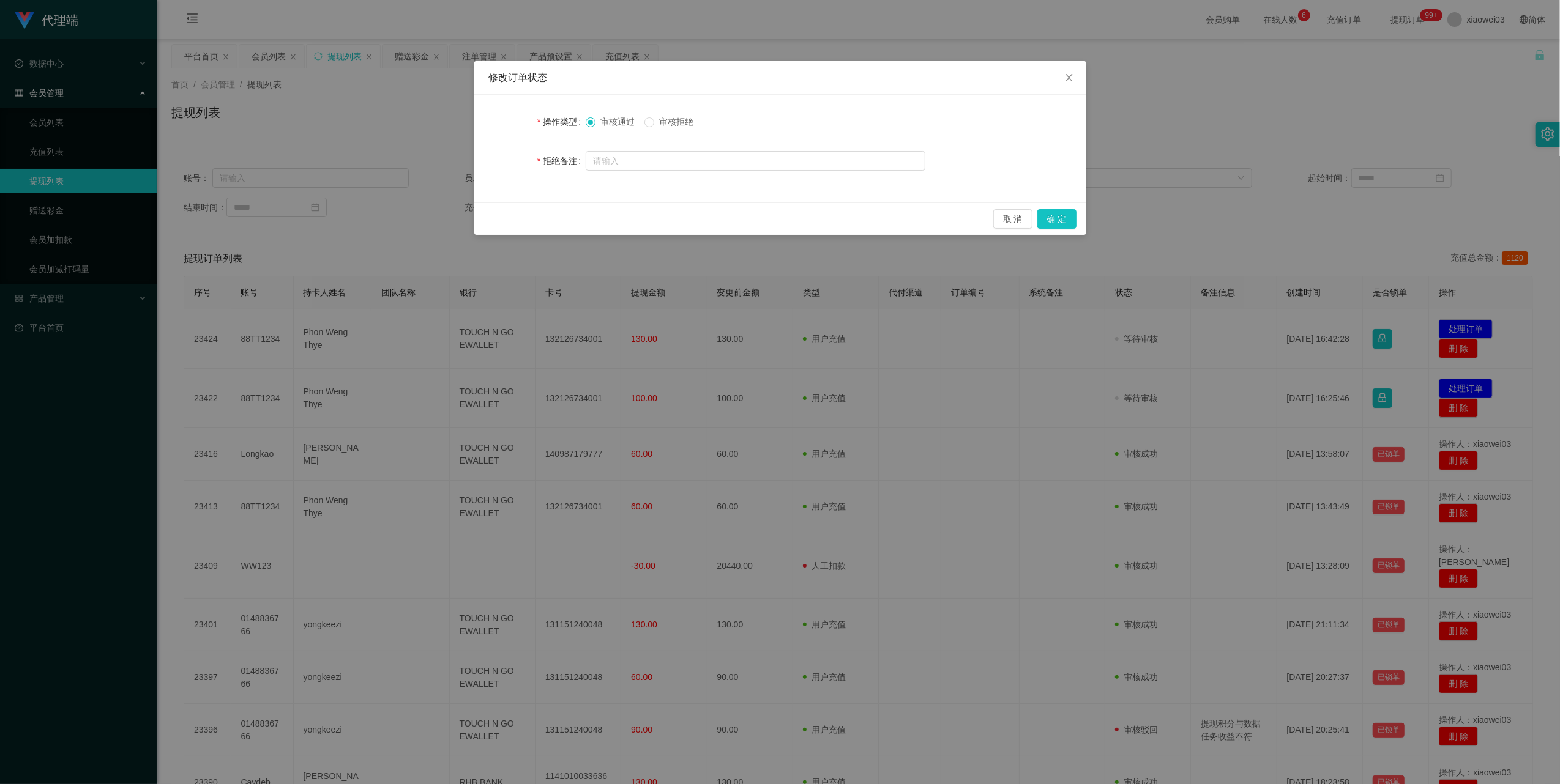
click at [663, 118] on span "审核拒绝" at bounding box center [676, 122] width 44 height 10
click at [1048, 220] on button "确 定" at bounding box center [1056, 219] width 39 height 20
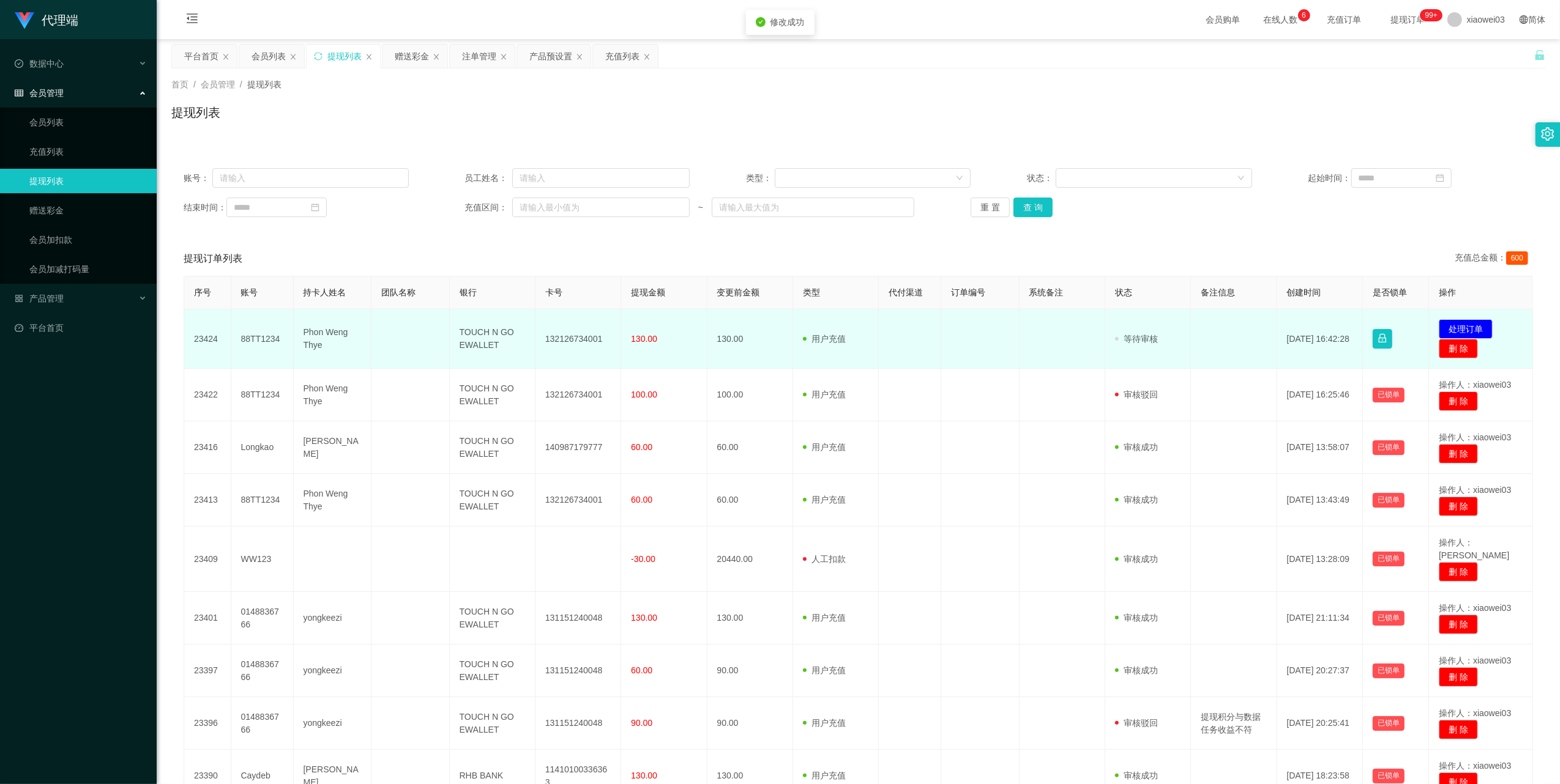
click at [588, 338] on td "132126734001" at bounding box center [578, 339] width 86 height 59
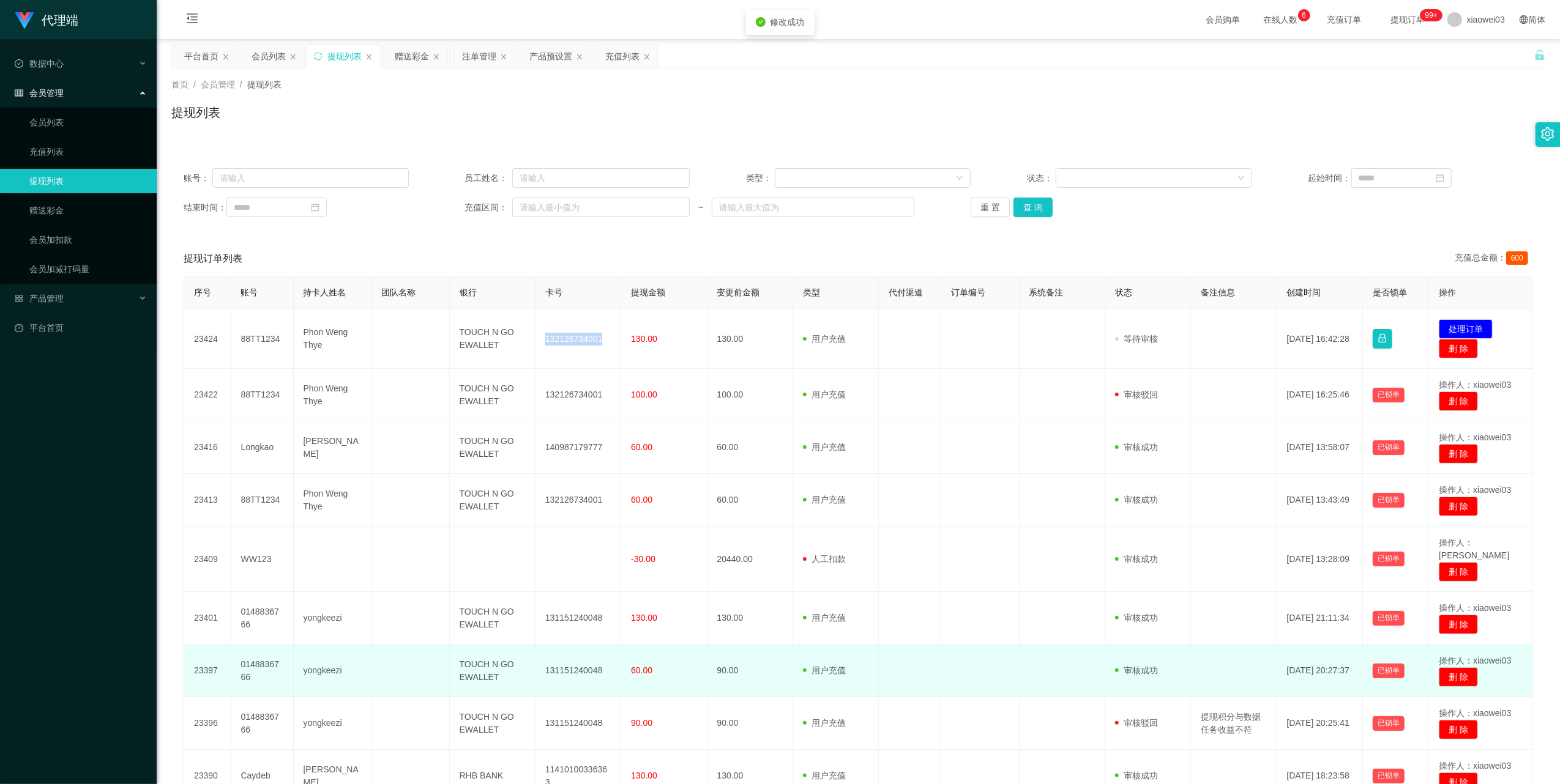
copy td "132126734001"
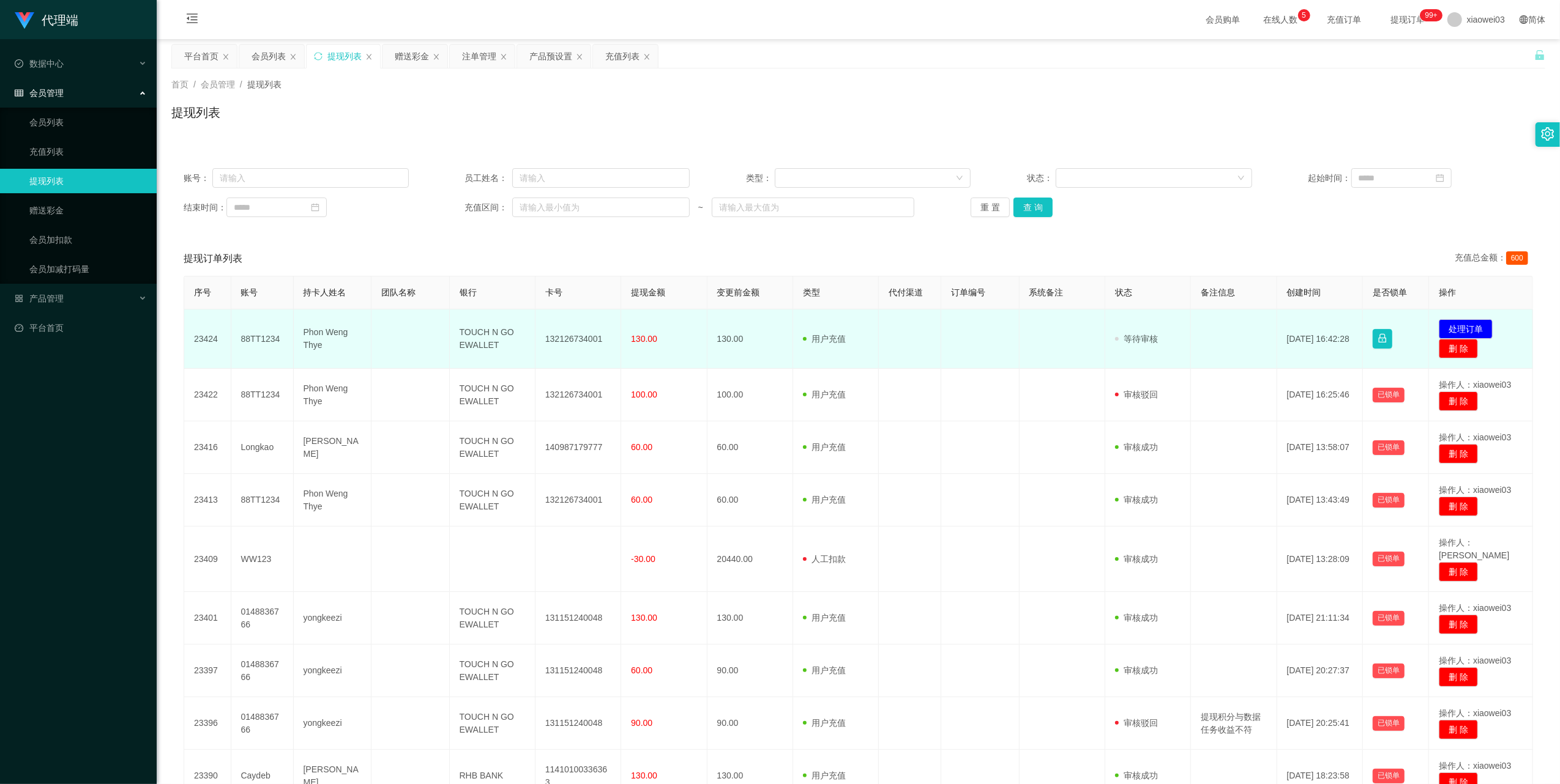
click at [486, 338] on td "TOUCH N GO EWALLET" at bounding box center [493, 339] width 86 height 59
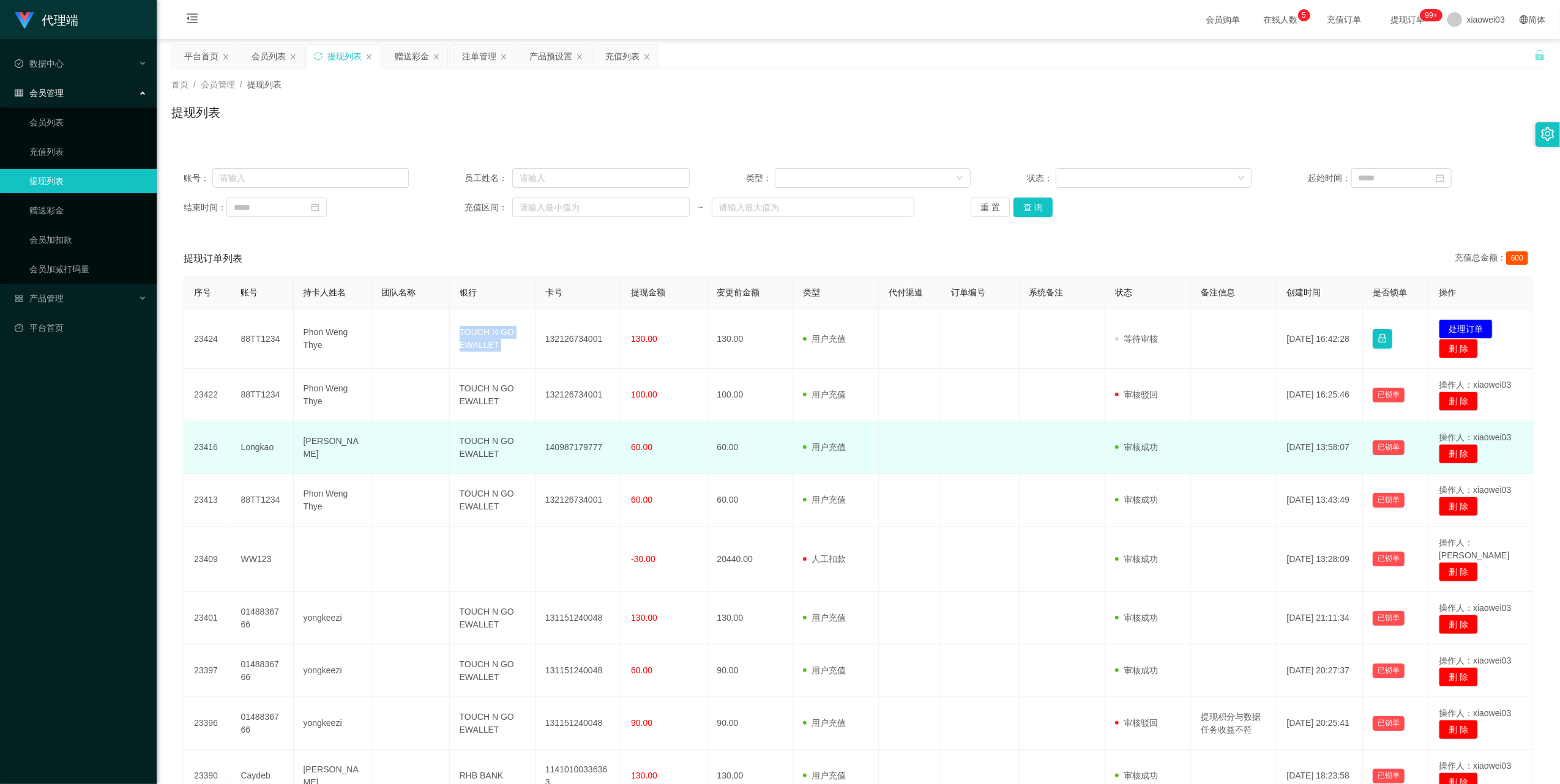
drag, startPoint x: 486, startPoint y: 338, endPoint x: 536, endPoint y: 461, distance: 133.4
click at [487, 338] on td "TOUCH N GO EWALLET" at bounding box center [493, 339] width 86 height 59
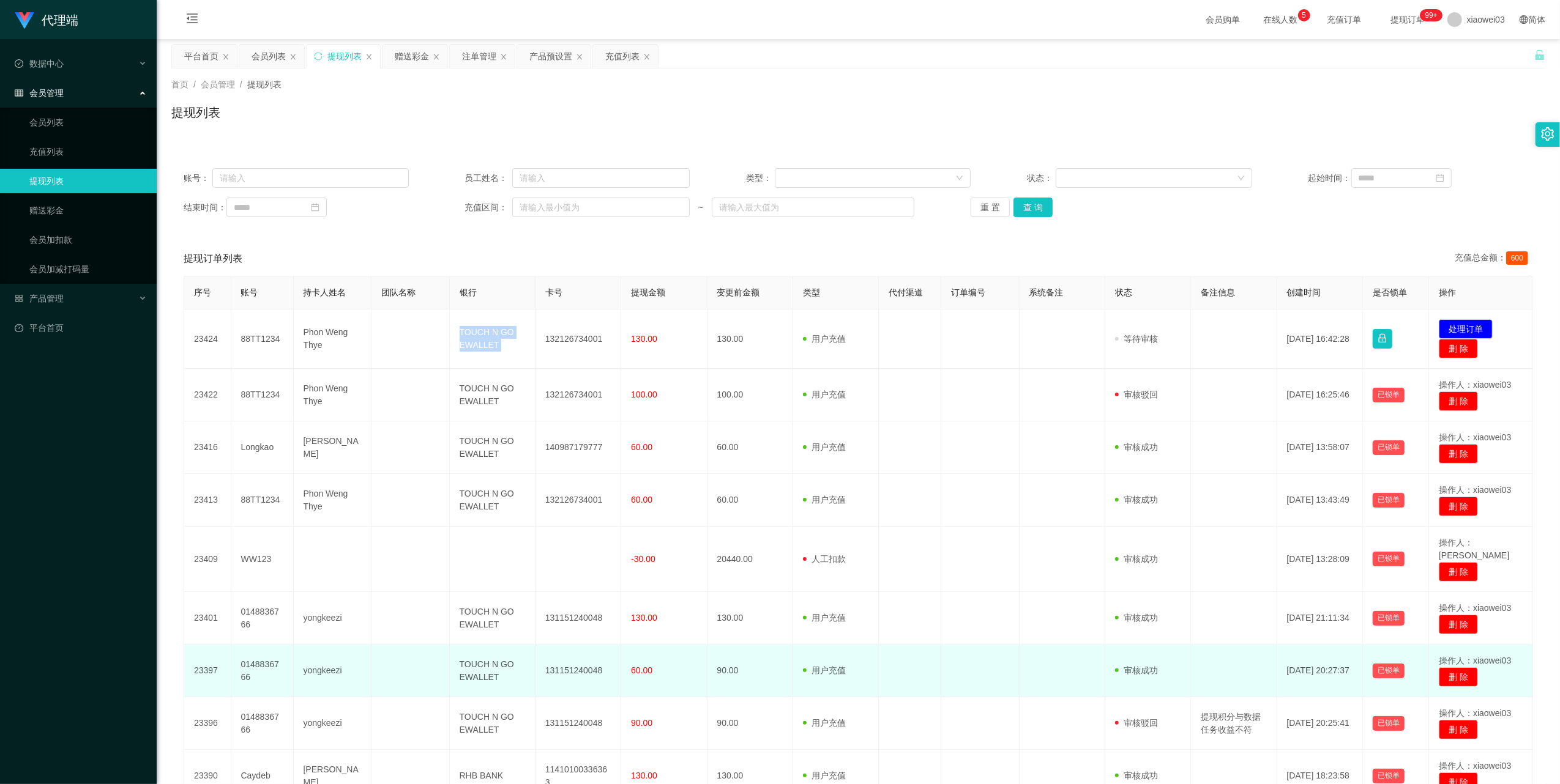
copy td "TOUCH N GO EWALLET"
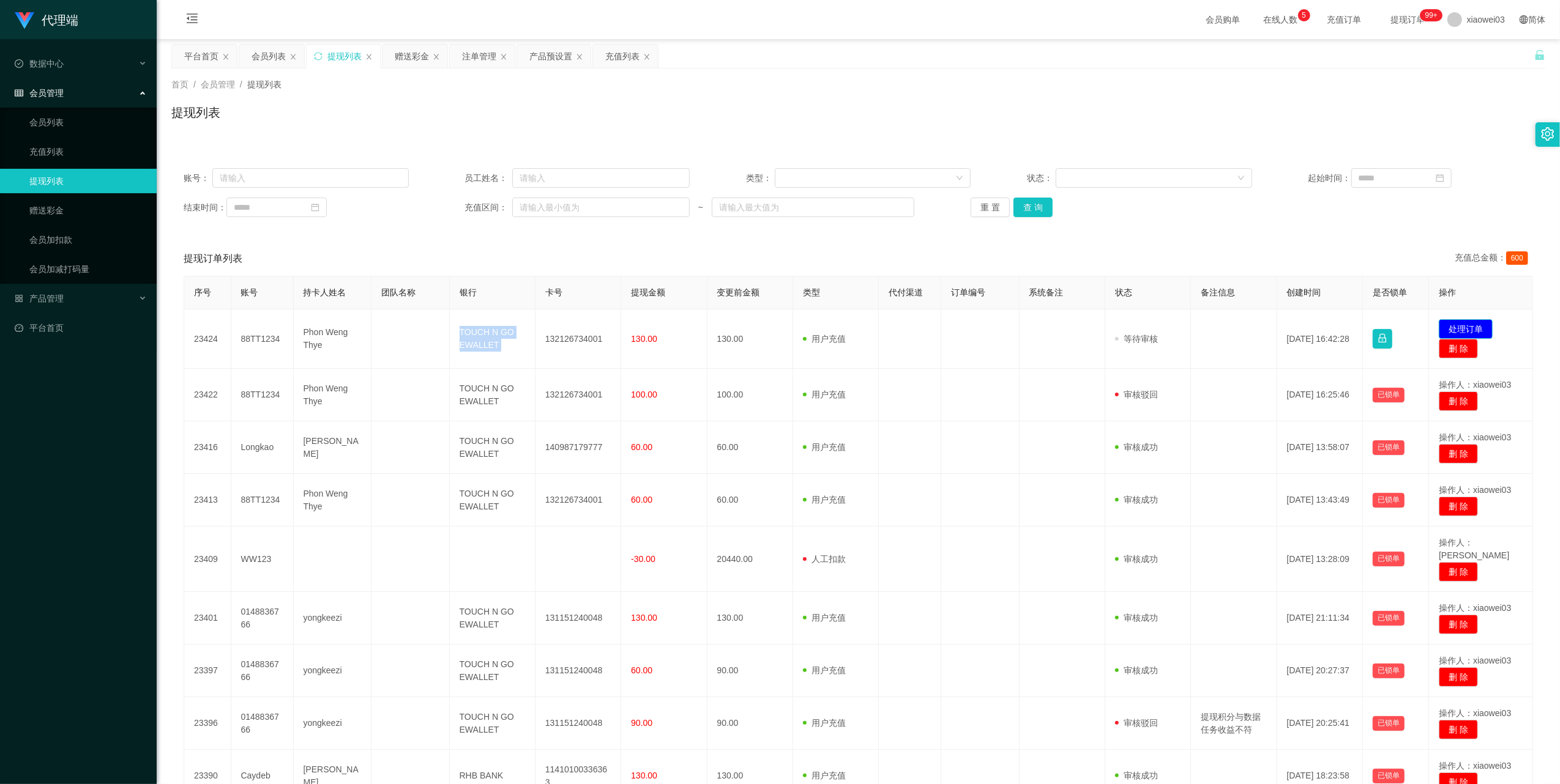
drag, startPoint x: 1448, startPoint y: 326, endPoint x: 1440, endPoint y: 322, distance: 9.0
click at [1448, 326] on button "处理订单" at bounding box center [1466, 329] width 54 height 20
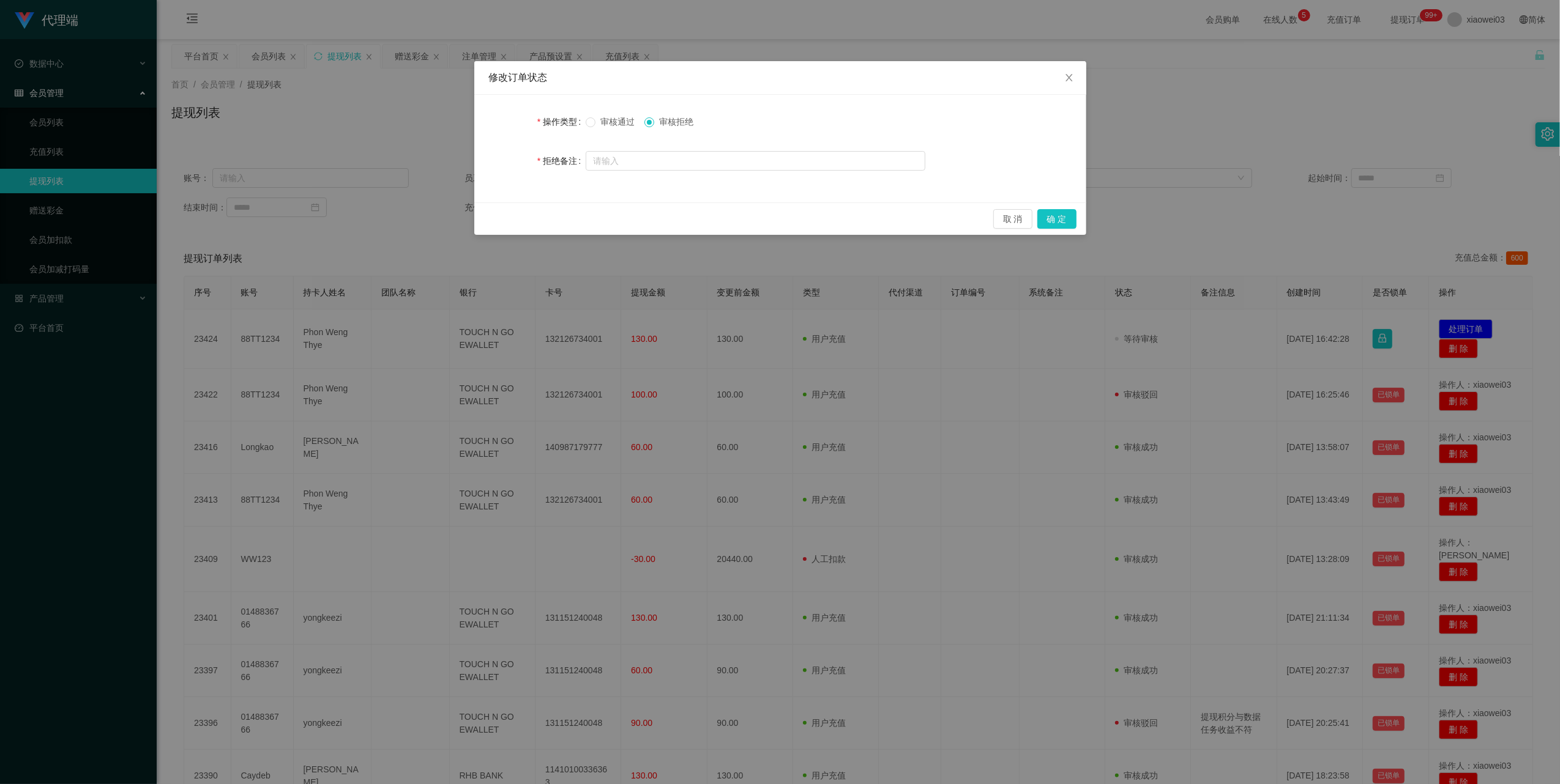
click at [613, 122] on span "审核通过" at bounding box center [617, 122] width 44 height 10
click at [1059, 216] on button "确 定" at bounding box center [1056, 219] width 39 height 20
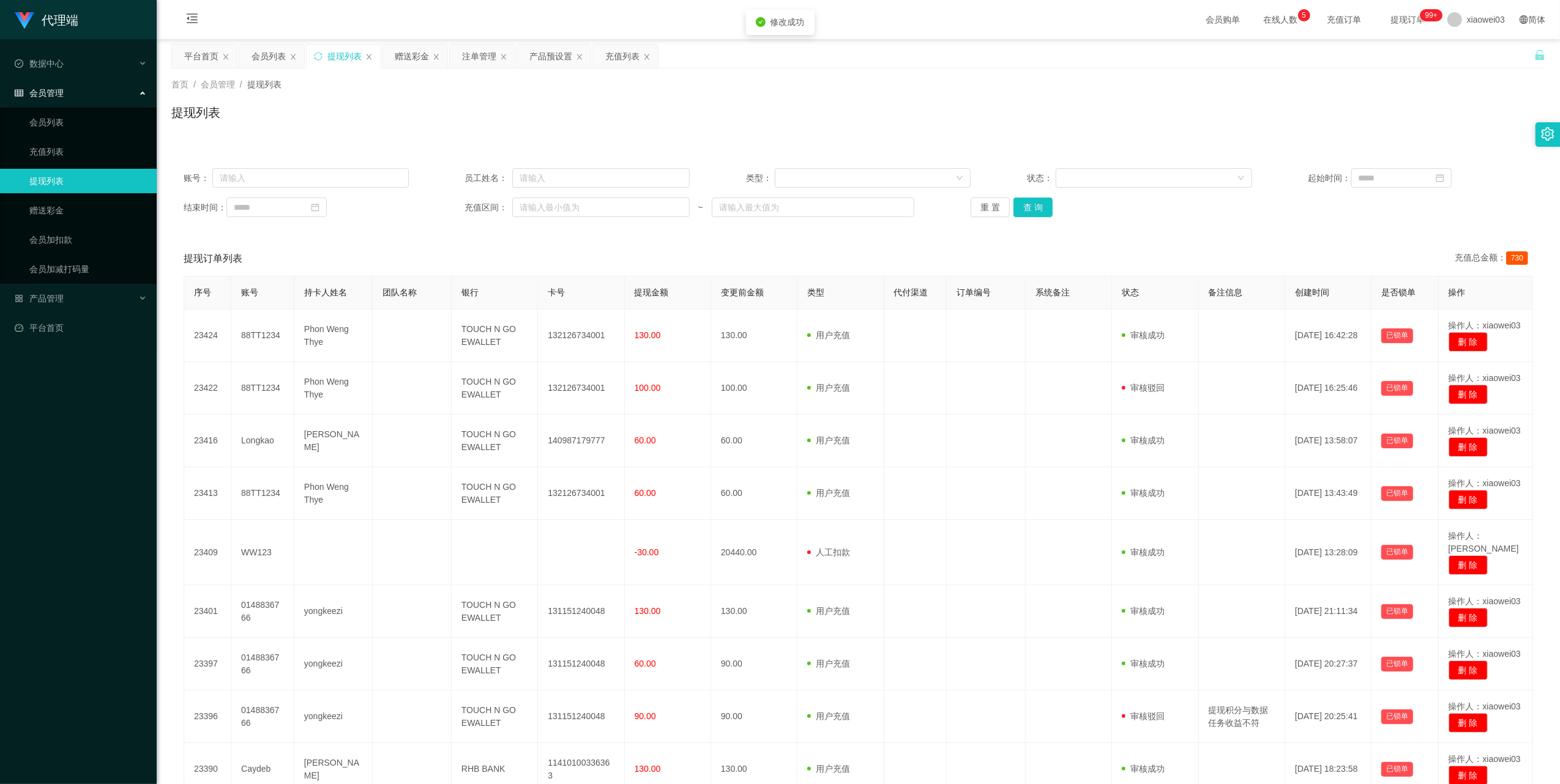
drag, startPoint x: 400, startPoint y: 54, endPoint x: 483, endPoint y: 111, distance: 100.3
click at [402, 54] on div "赠送彩金" at bounding box center [412, 56] width 34 height 23
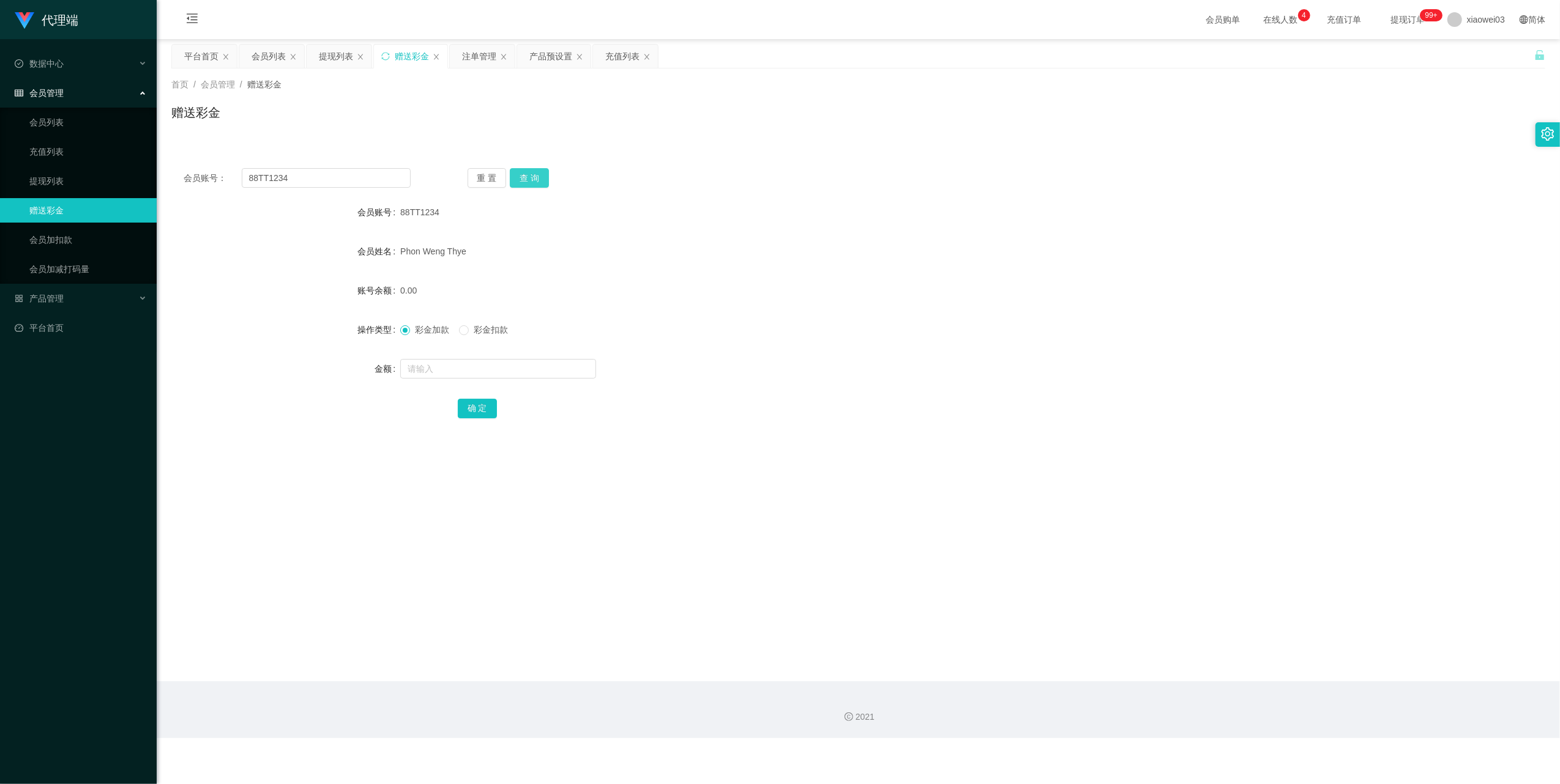
click at [512, 181] on button "查 询" at bounding box center [529, 178] width 39 height 20
click at [491, 327] on span "彩金扣款" at bounding box center [491, 330] width 44 height 10
click at [493, 370] on input "text" at bounding box center [498, 369] width 196 height 20
type input "100"
drag, startPoint x: 477, startPoint y: 406, endPoint x: 501, endPoint y: 401, distance: 23.8
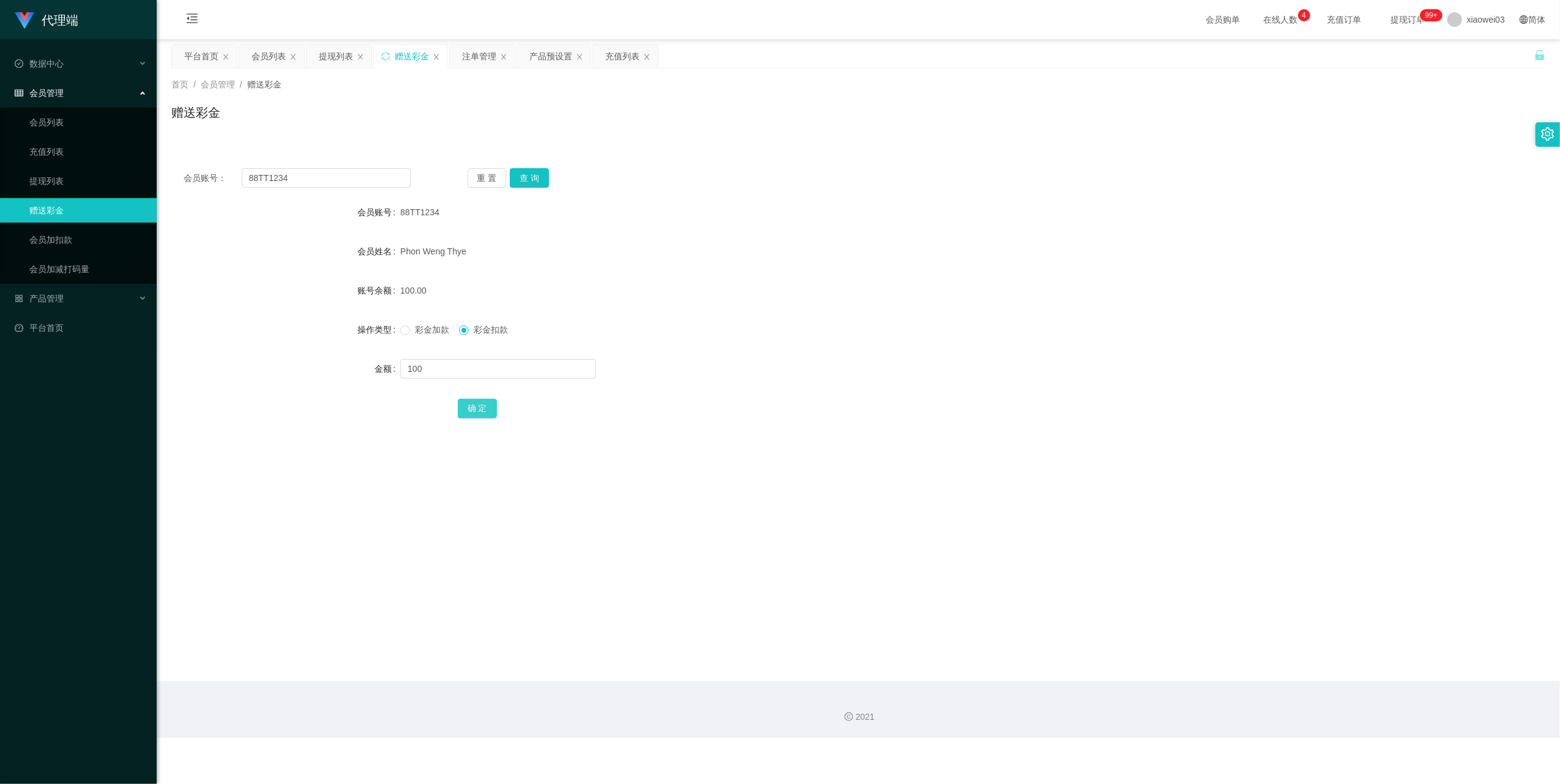
click at [477, 406] on button "确 定" at bounding box center [477, 409] width 39 height 20
click at [486, 176] on button "重 置" at bounding box center [487, 178] width 39 height 20
click at [480, 62] on div "注单管理" at bounding box center [479, 56] width 34 height 23
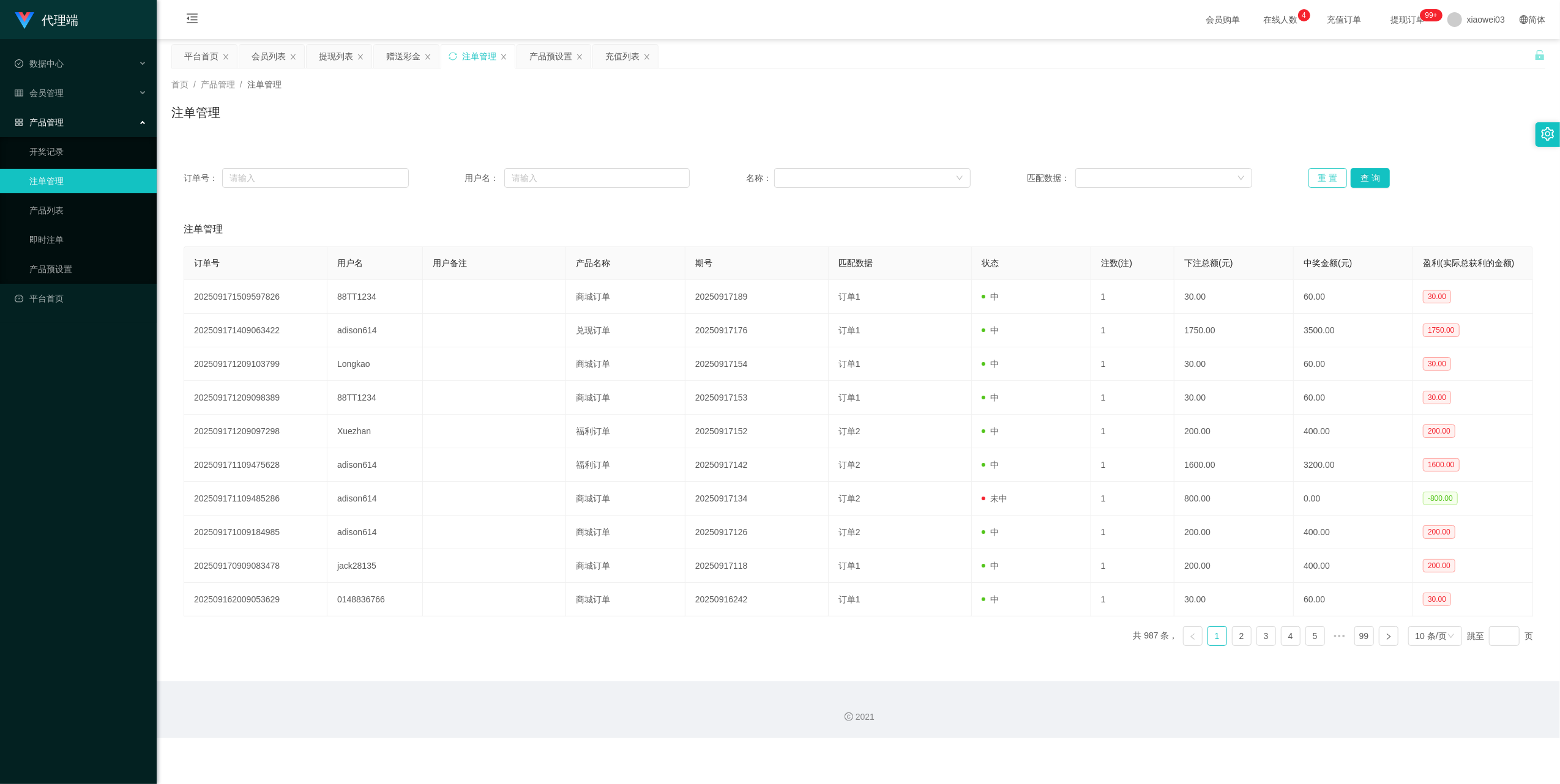
click at [1333, 179] on button "重 置" at bounding box center [1327, 178] width 39 height 20
click at [1327, 179] on button "重 置" at bounding box center [1327, 178] width 39 height 20
click at [1322, 181] on button "重 置" at bounding box center [1327, 178] width 39 height 20
click at [330, 62] on div "提现列表" at bounding box center [336, 56] width 34 height 23
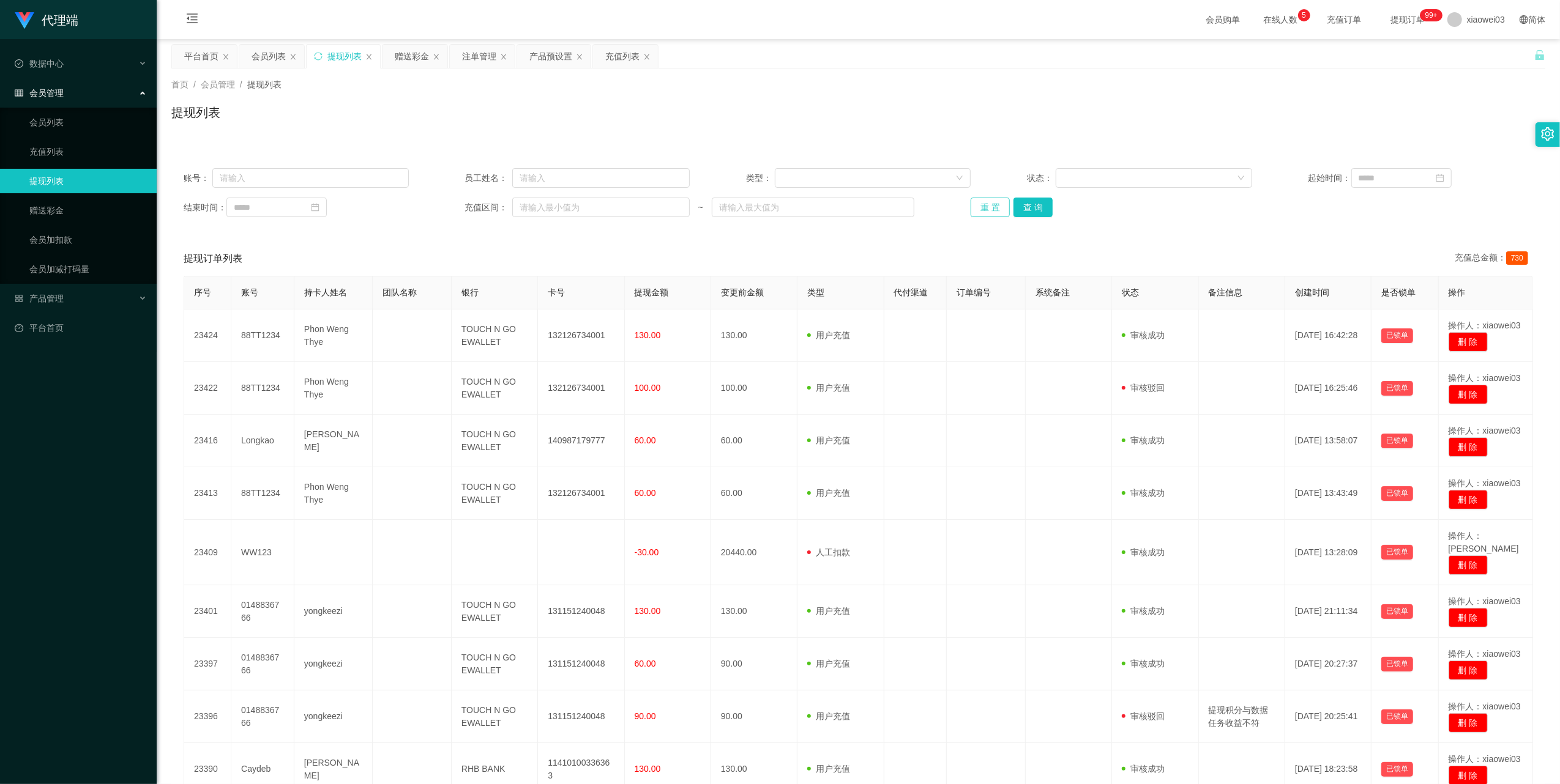
click at [979, 204] on button "重 置" at bounding box center [989, 208] width 39 height 20
drag, startPoint x: 970, startPoint y: 180, endPoint x: 984, endPoint y: 195, distance: 20.3
click at [984, 195] on div "账号： 员工姓名： 类型： 状态： 起始时间： 结束时间： 充值区间： ~ 重 置 查 询" at bounding box center [858, 192] width 1374 height 73
click at [986, 199] on button "重 置" at bounding box center [989, 208] width 39 height 20
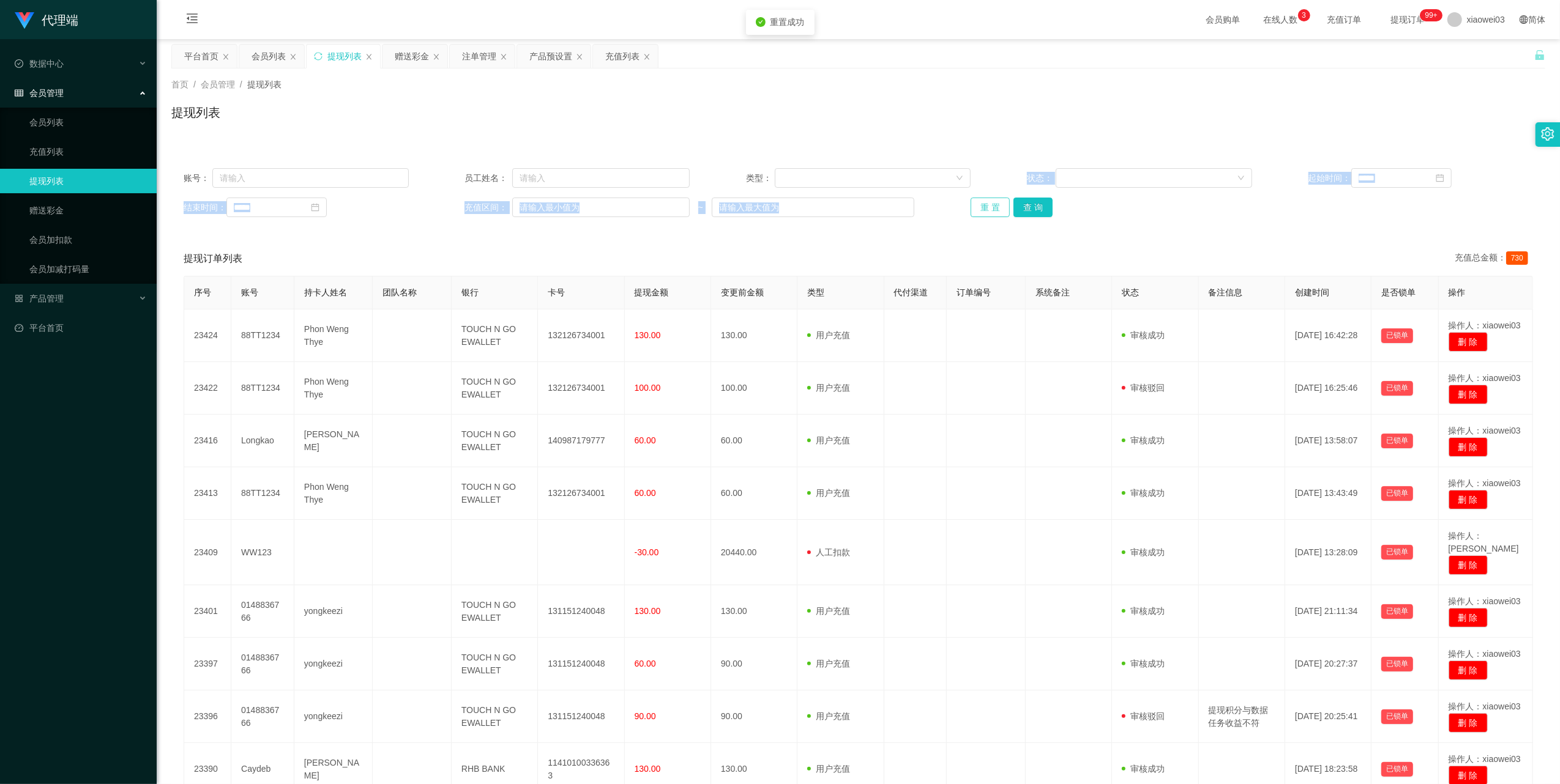
click at [985, 199] on button "重 置" at bounding box center [989, 208] width 39 height 20
click at [994, 204] on button "重 置" at bounding box center [989, 208] width 39 height 20
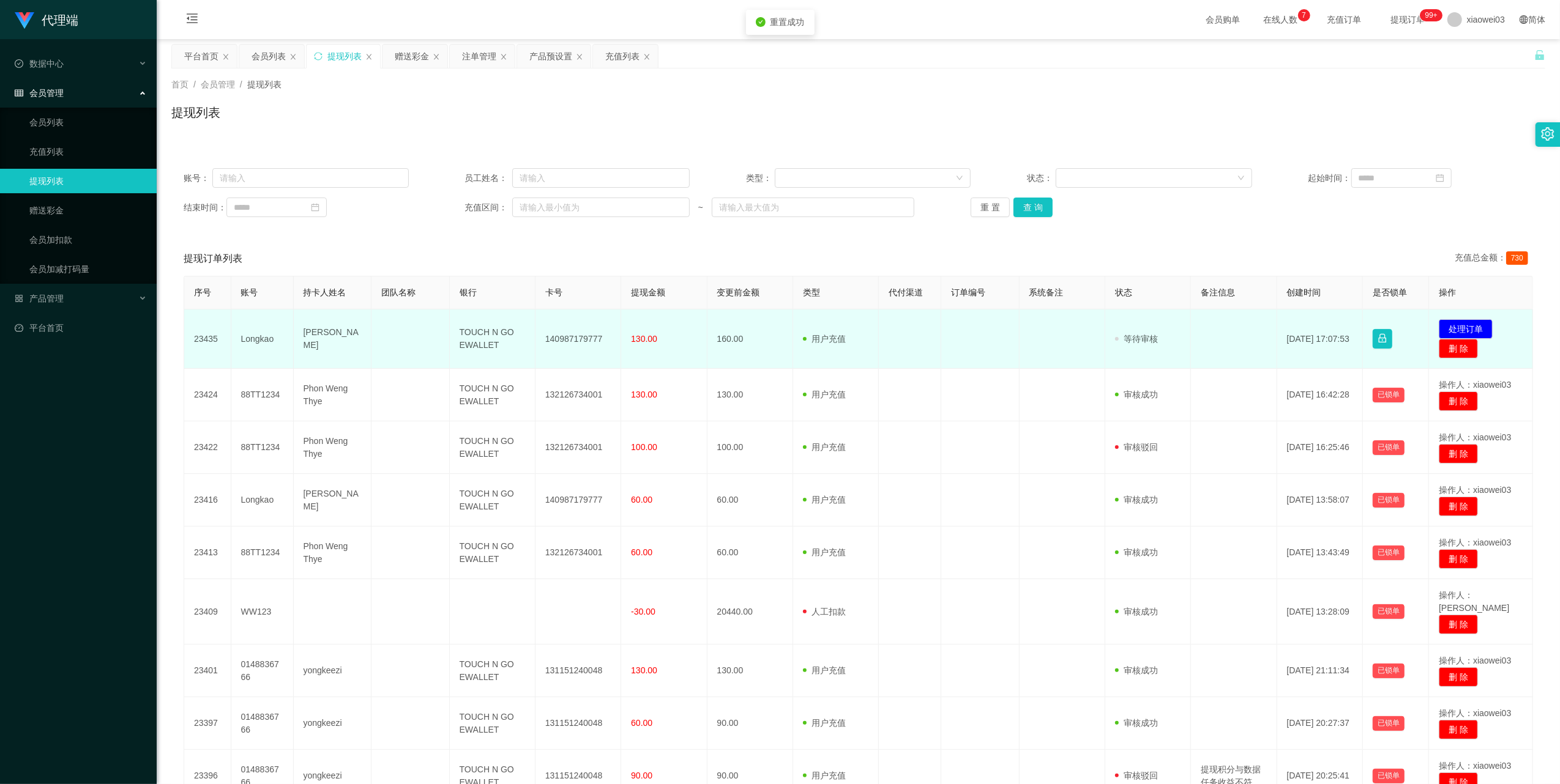
click at [586, 333] on td "140987179777" at bounding box center [578, 339] width 86 height 59
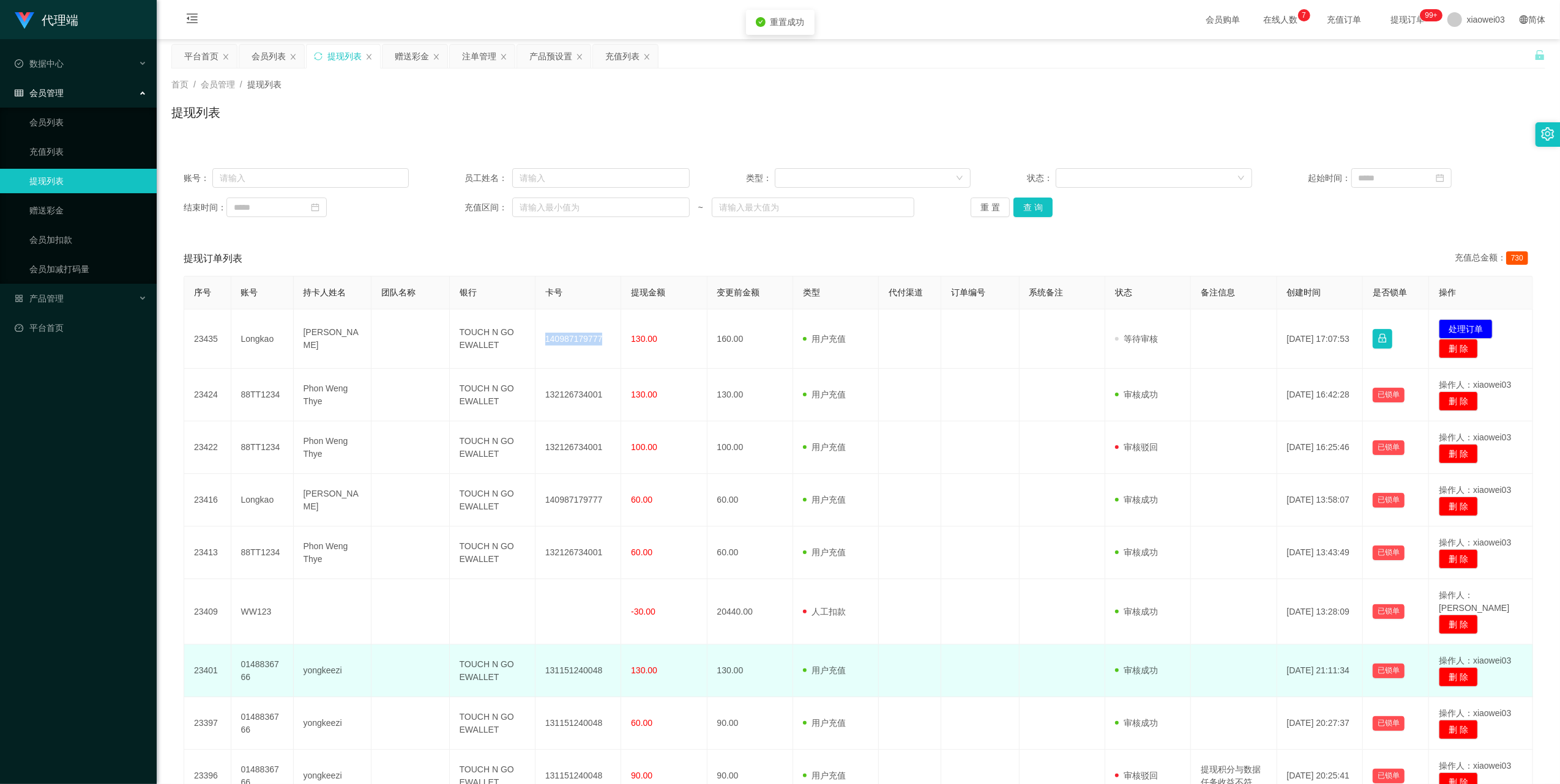
copy td "140987179777"
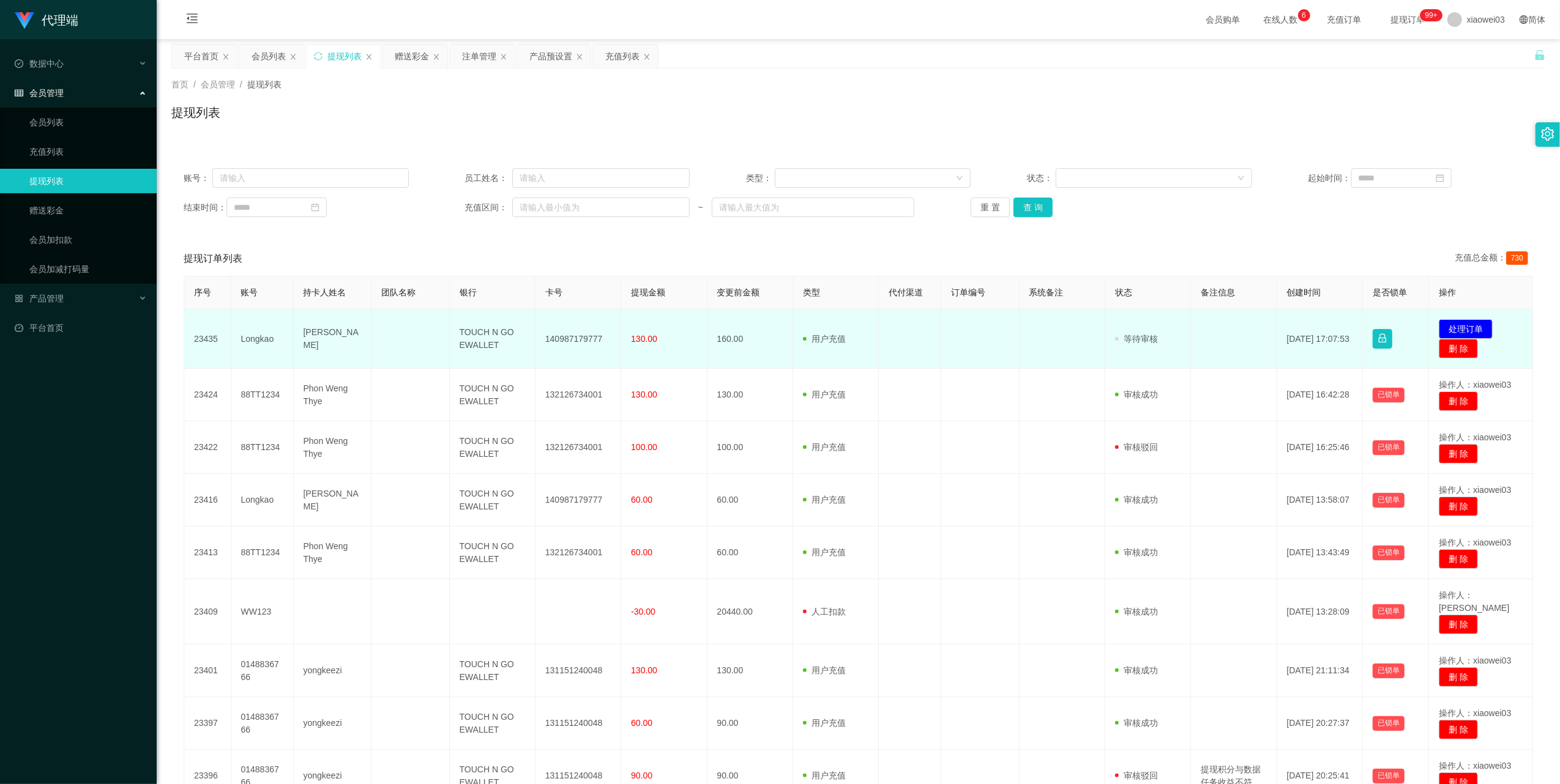
click at [481, 338] on td "TOUCH N GO EWALLET" at bounding box center [493, 339] width 86 height 59
drag, startPoint x: 481, startPoint y: 338, endPoint x: 485, endPoint y: 346, distance: 9.6
click at [481, 338] on td "TOUCH N GO EWALLET" at bounding box center [493, 339] width 86 height 59
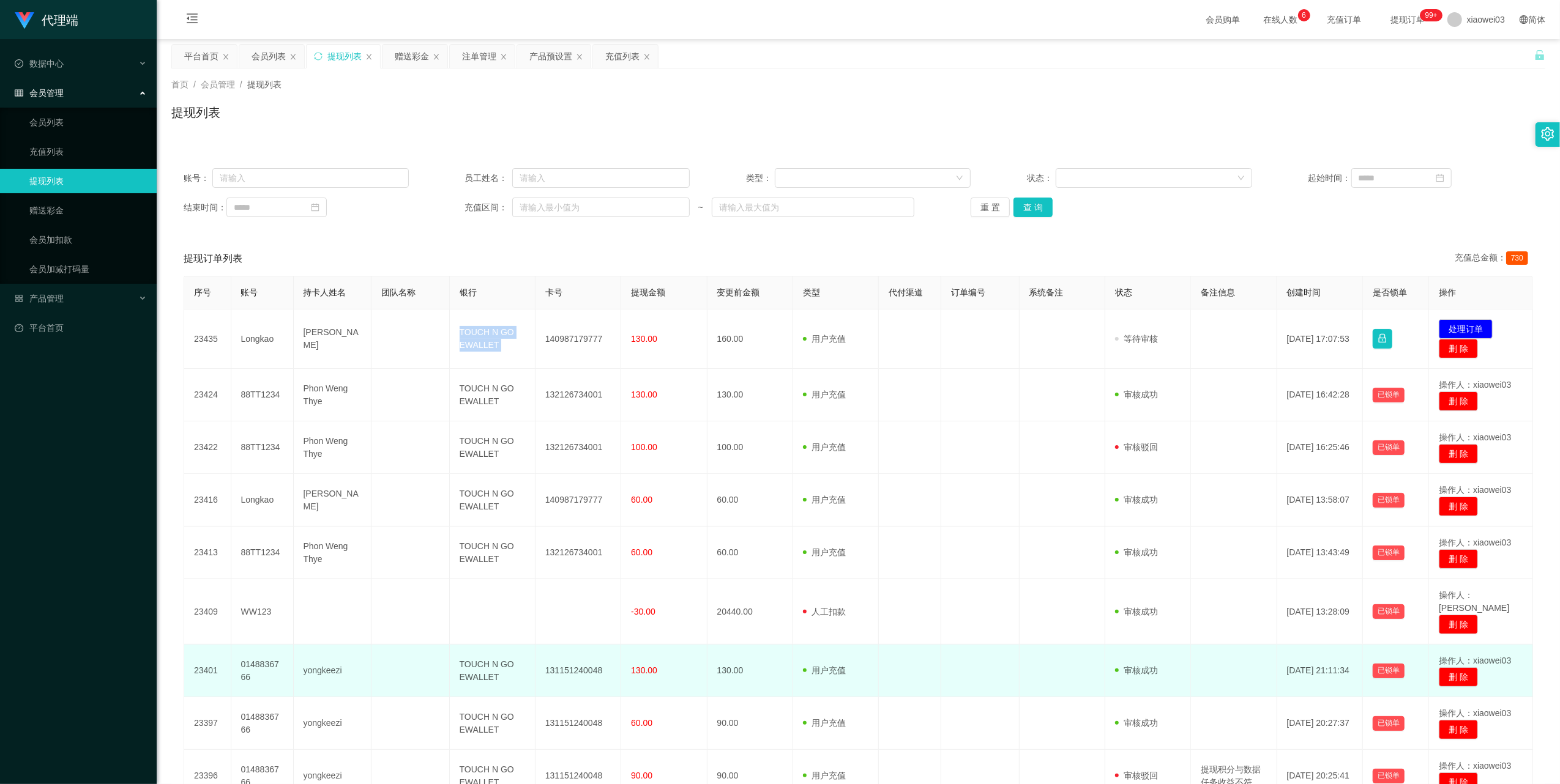
copy td "TOUCH N GO EWALLET"
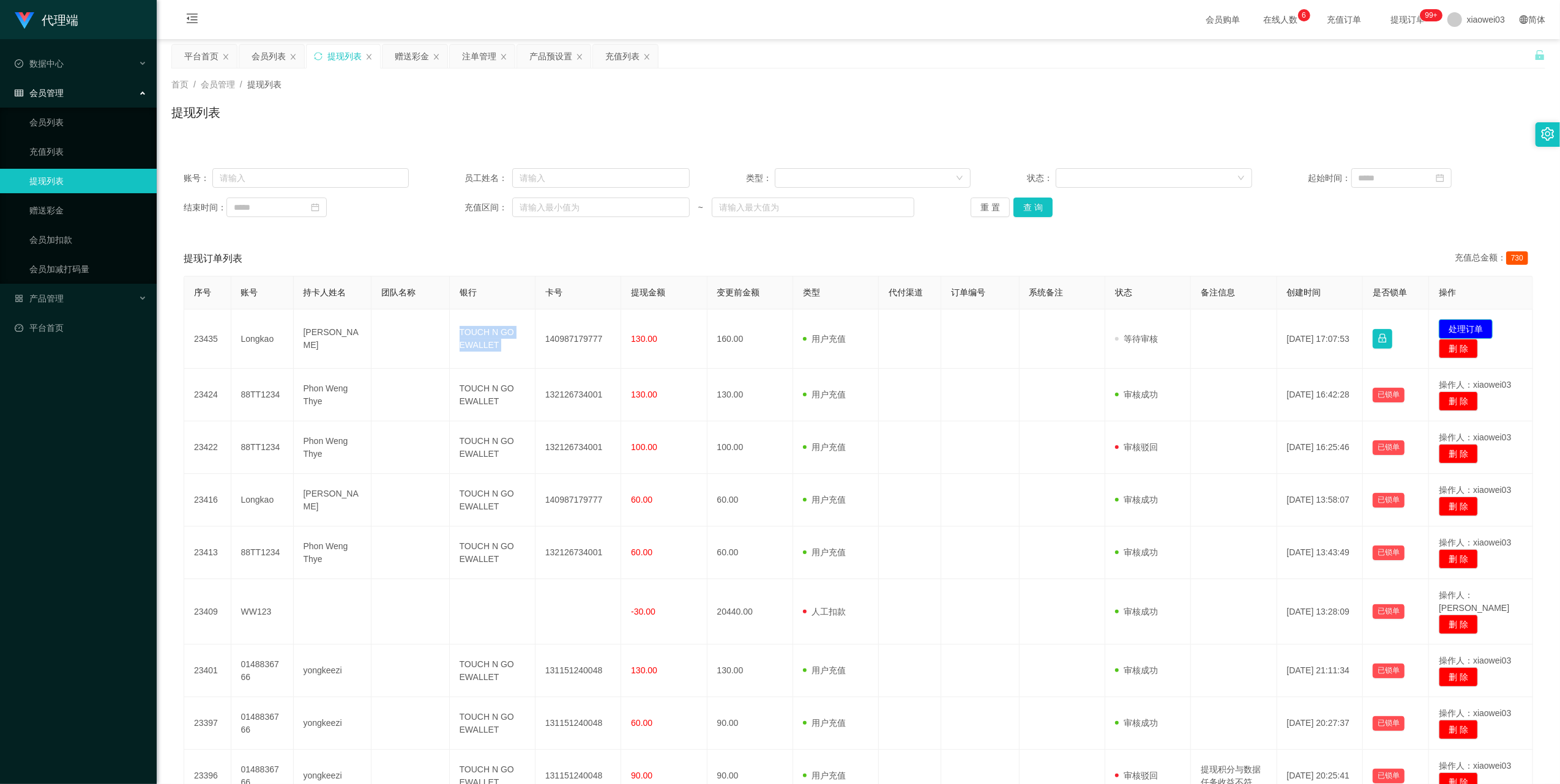
click at [1459, 324] on button "处理订单" at bounding box center [1466, 329] width 54 height 20
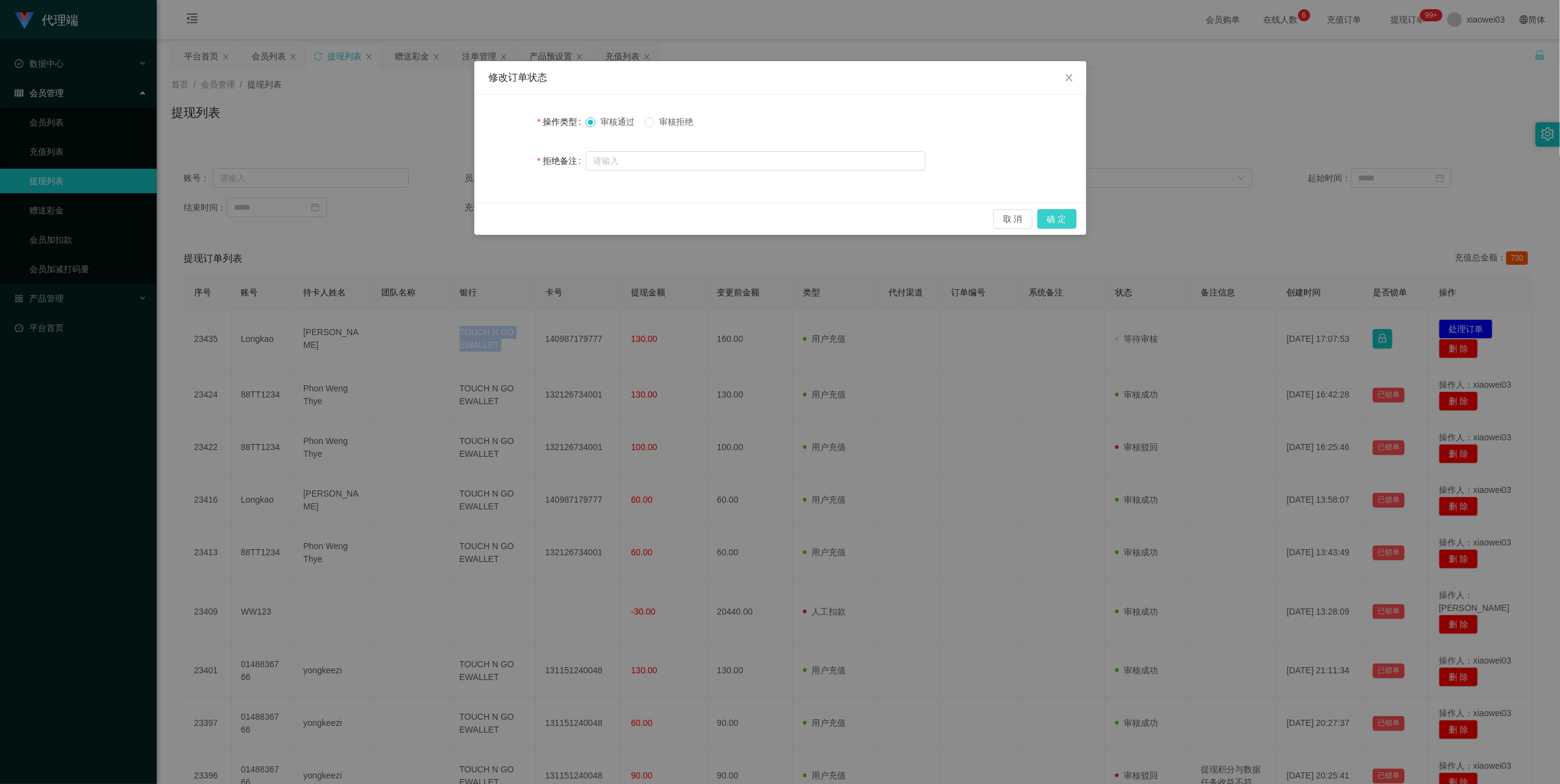
click at [1065, 221] on button "确 定" at bounding box center [1056, 219] width 39 height 20
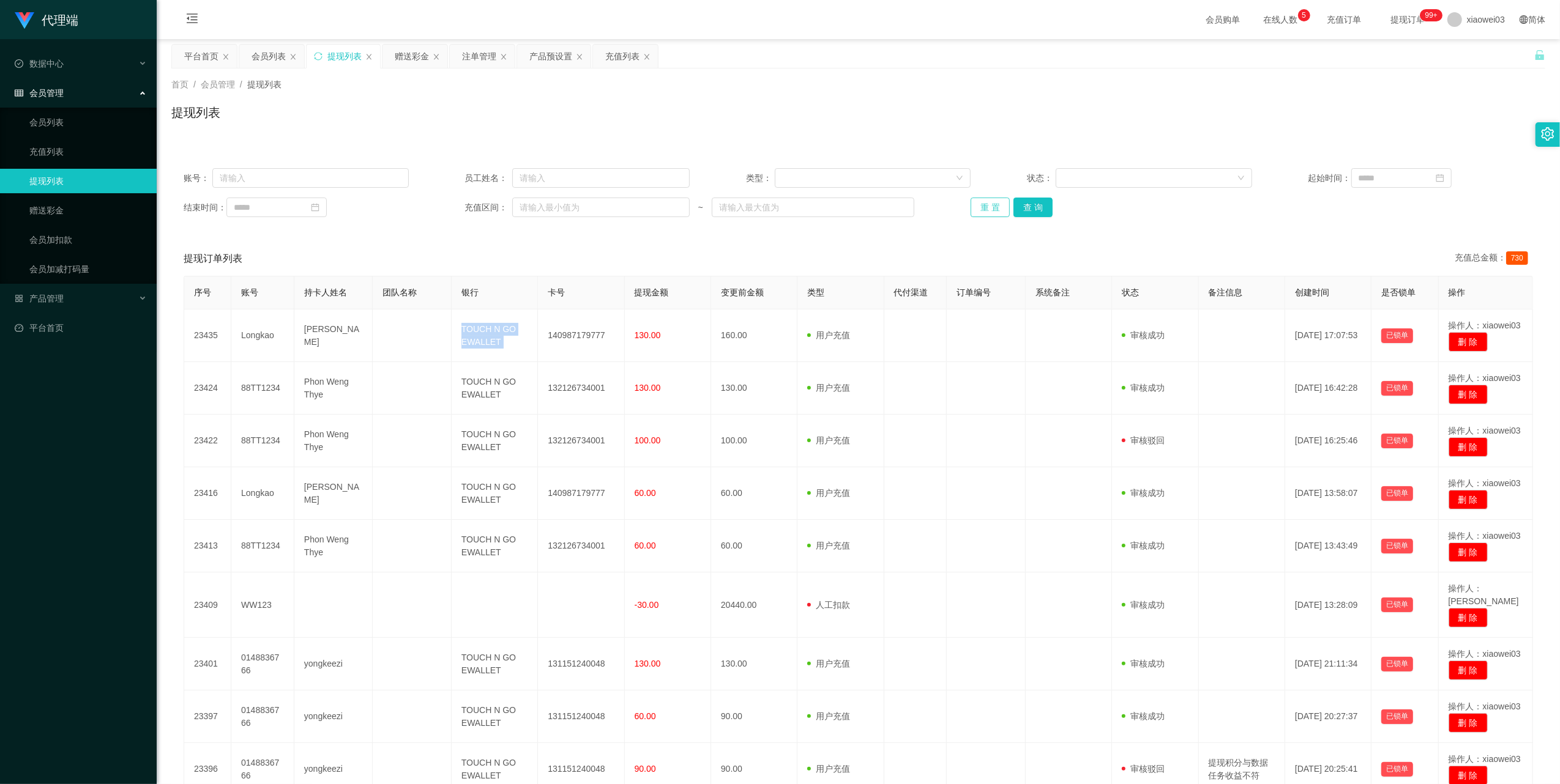
click at [985, 209] on button "重 置" at bounding box center [989, 208] width 39 height 20
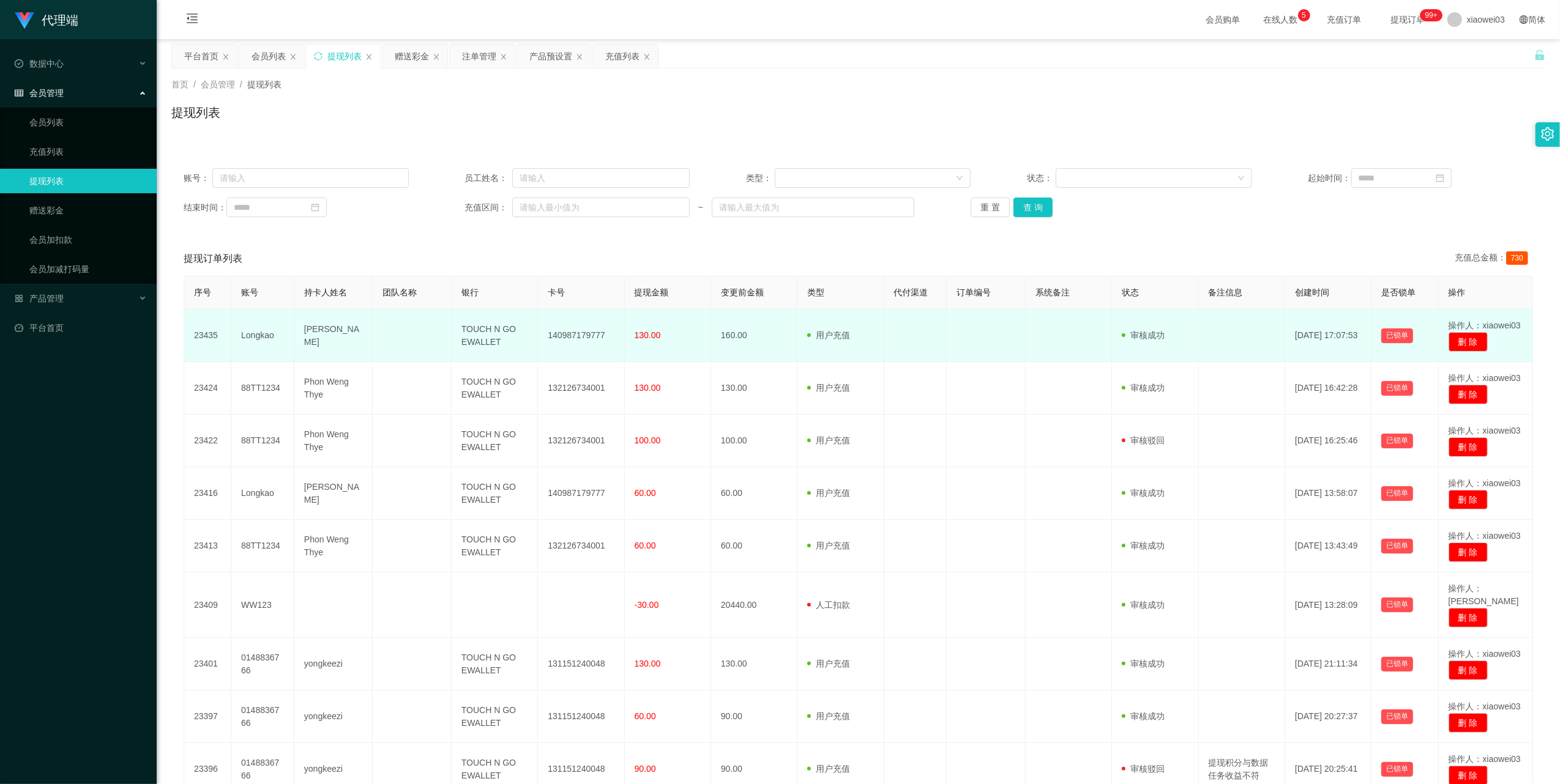
click at [267, 337] on td "Longkao" at bounding box center [262, 336] width 63 height 53
click at [304, 338] on td "[PERSON_NAME]" at bounding box center [333, 336] width 79 height 53
click at [307, 338] on td "[PERSON_NAME]" at bounding box center [333, 336] width 79 height 53
drag, startPoint x: 307, startPoint y: 338, endPoint x: 267, endPoint y: 333, distance: 40.2
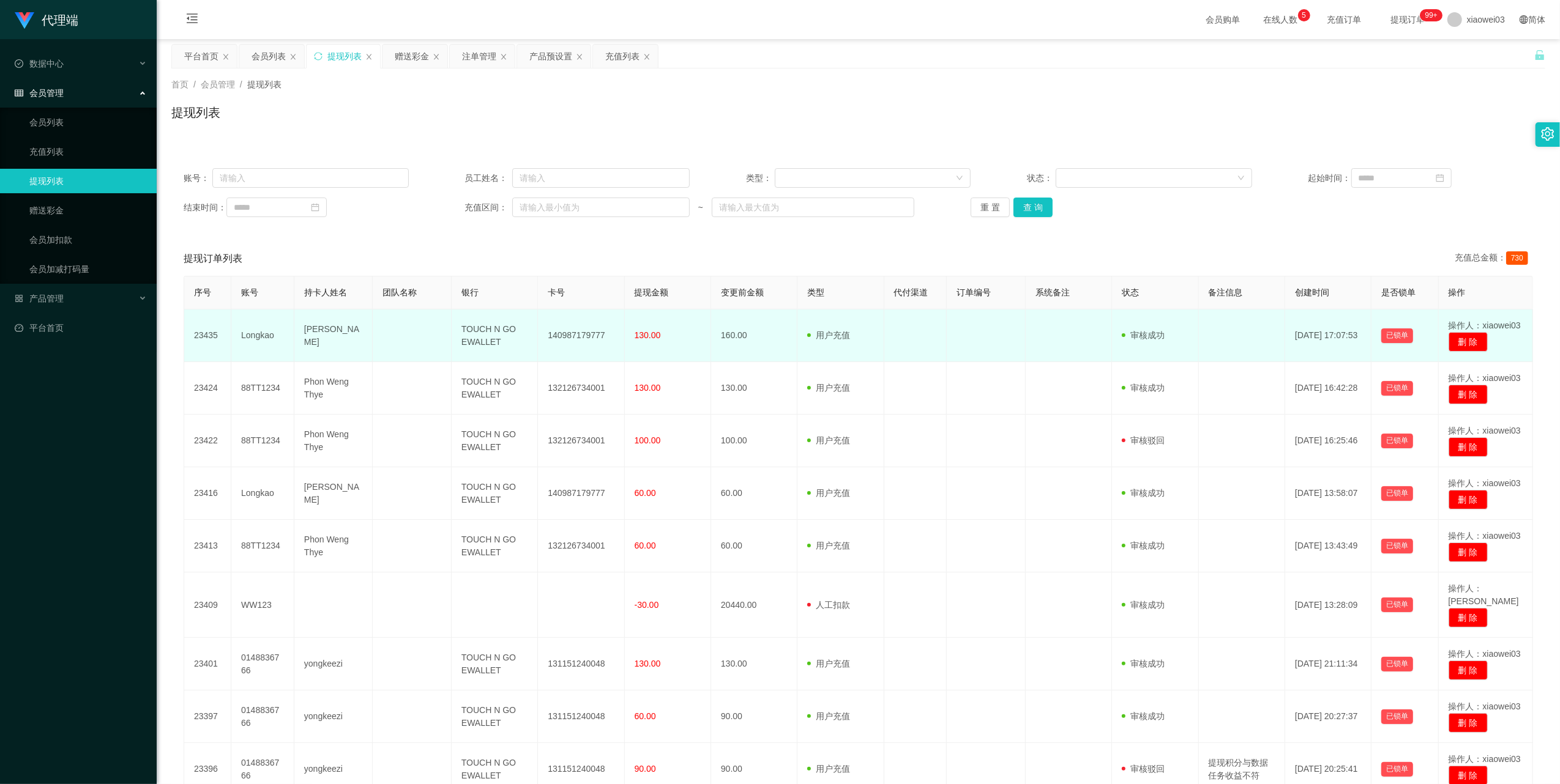
click at [267, 333] on td "Longkao" at bounding box center [262, 336] width 63 height 53
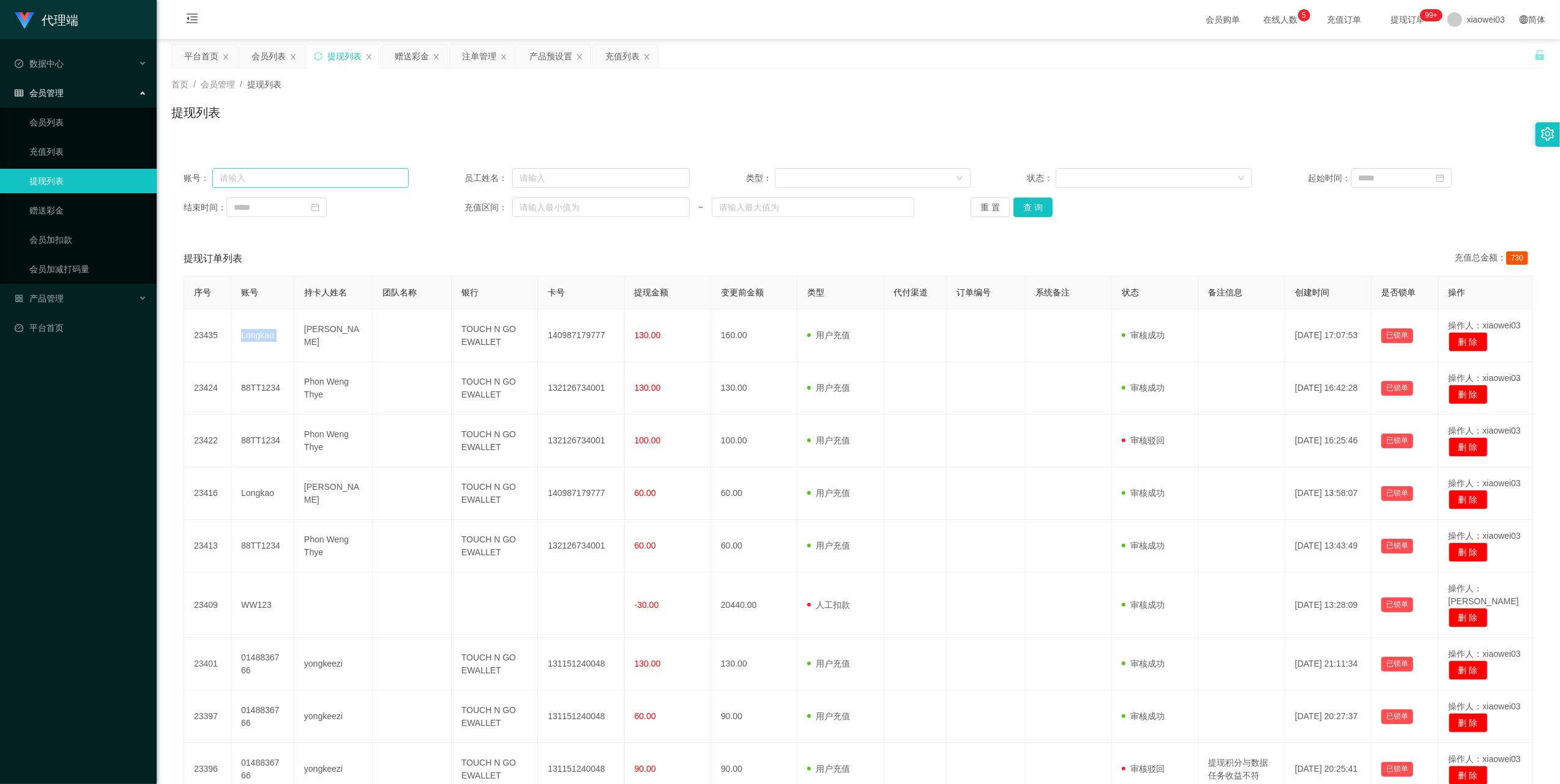
copy td "Longkao"
click at [408, 55] on div "赠送彩金" at bounding box center [412, 56] width 34 height 23
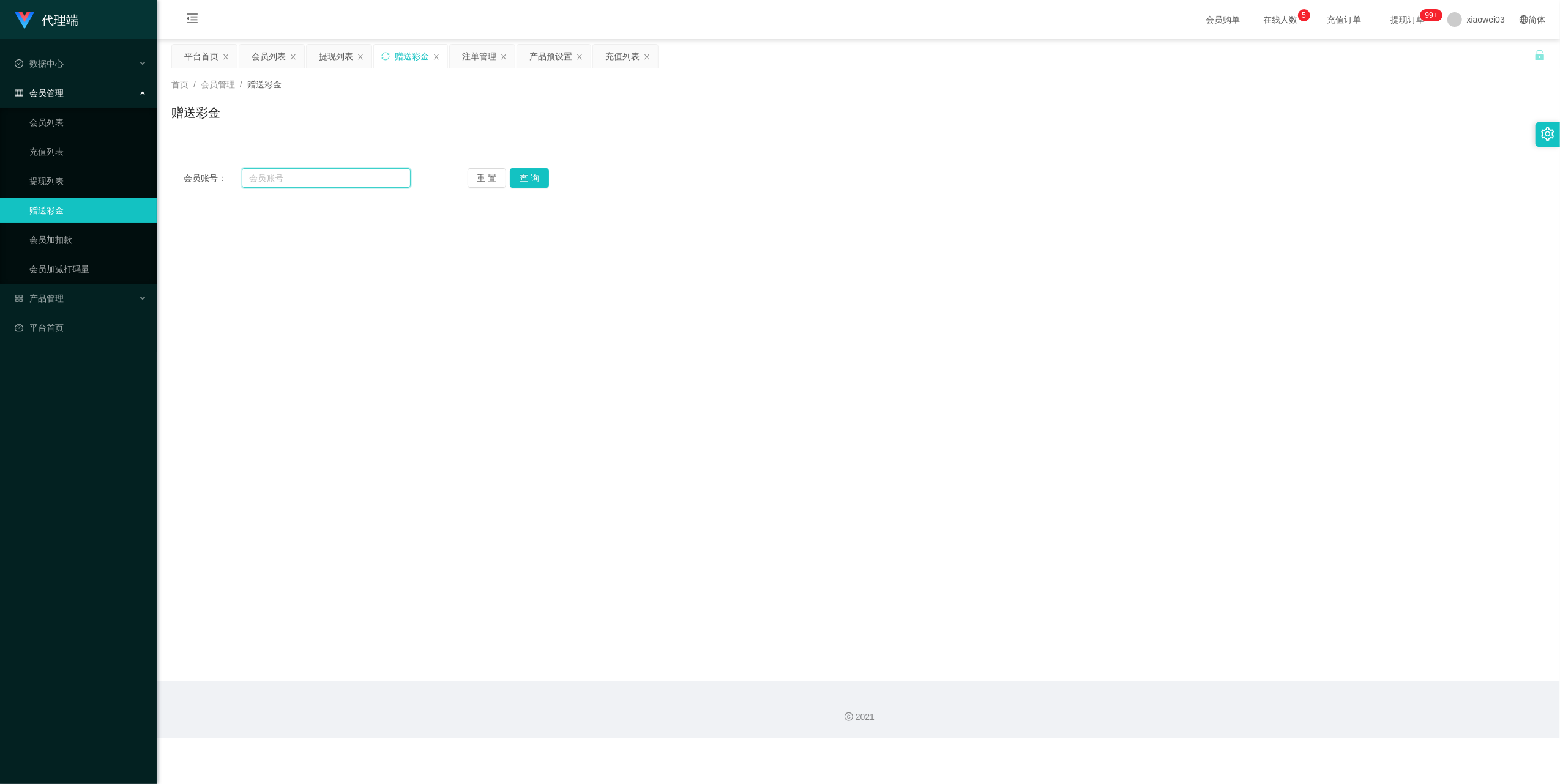
click at [338, 179] on input "text" at bounding box center [326, 178] width 169 height 20
paste input "Longkao"
type input "Longkao"
drag, startPoint x: 522, startPoint y: 182, endPoint x: 517, endPoint y: 226, distance: 43.7
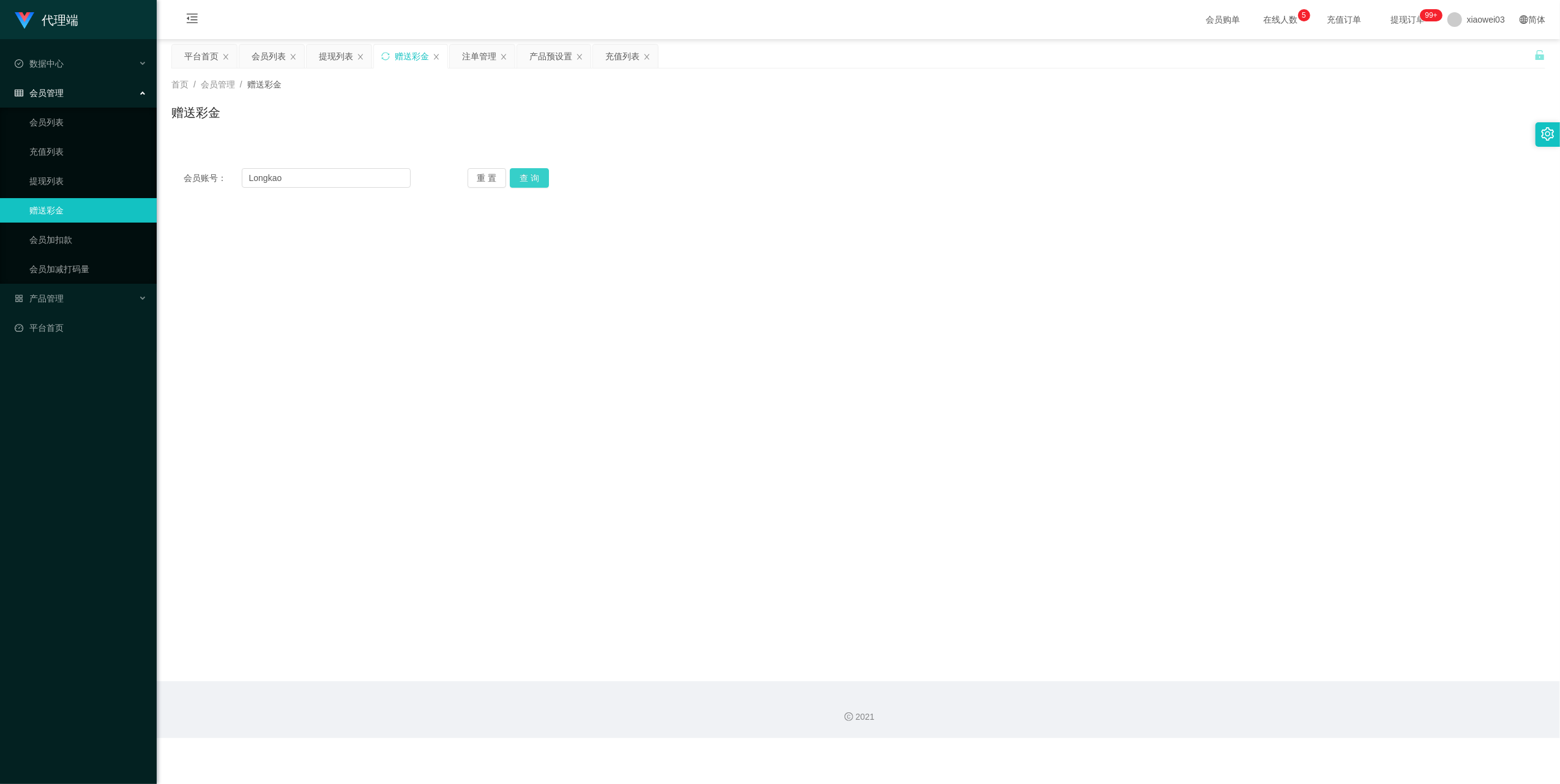
click at [522, 182] on button "查 询" at bounding box center [529, 178] width 39 height 20
click at [478, 174] on button "重 置" at bounding box center [487, 178] width 39 height 20
click at [370, 169] on input "text" at bounding box center [326, 178] width 169 height 20
drag, startPoint x: 368, startPoint y: 174, endPoint x: 458, endPoint y: 212, distance: 97.4
click at [368, 175] on input "text" at bounding box center [326, 178] width 169 height 20
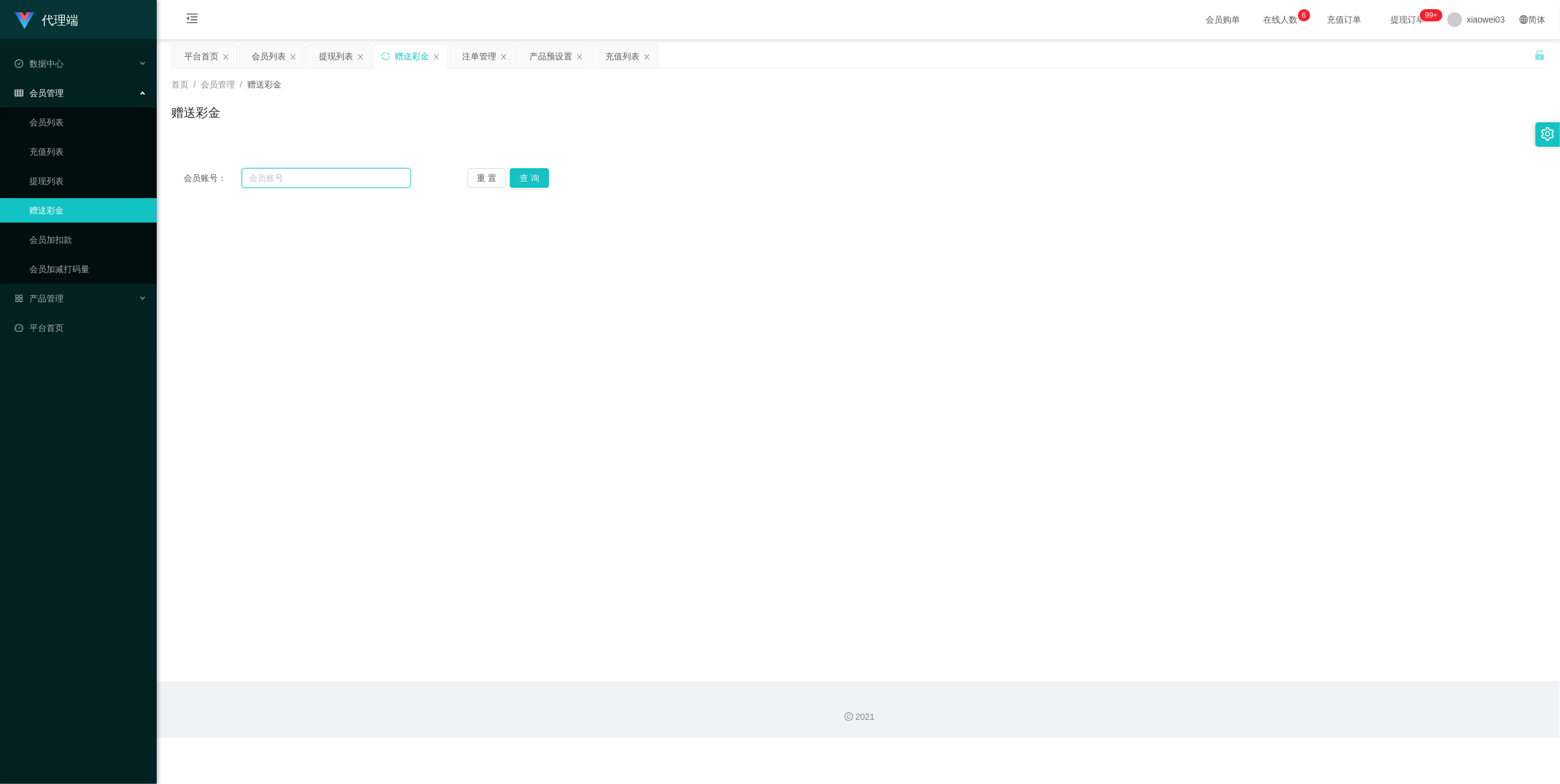
paste input "Longkao"
type input "Longkao"
click at [527, 174] on button "查 询" at bounding box center [529, 178] width 39 height 20
click at [455, 365] on input "text" at bounding box center [498, 369] width 196 height 20
type input "30"
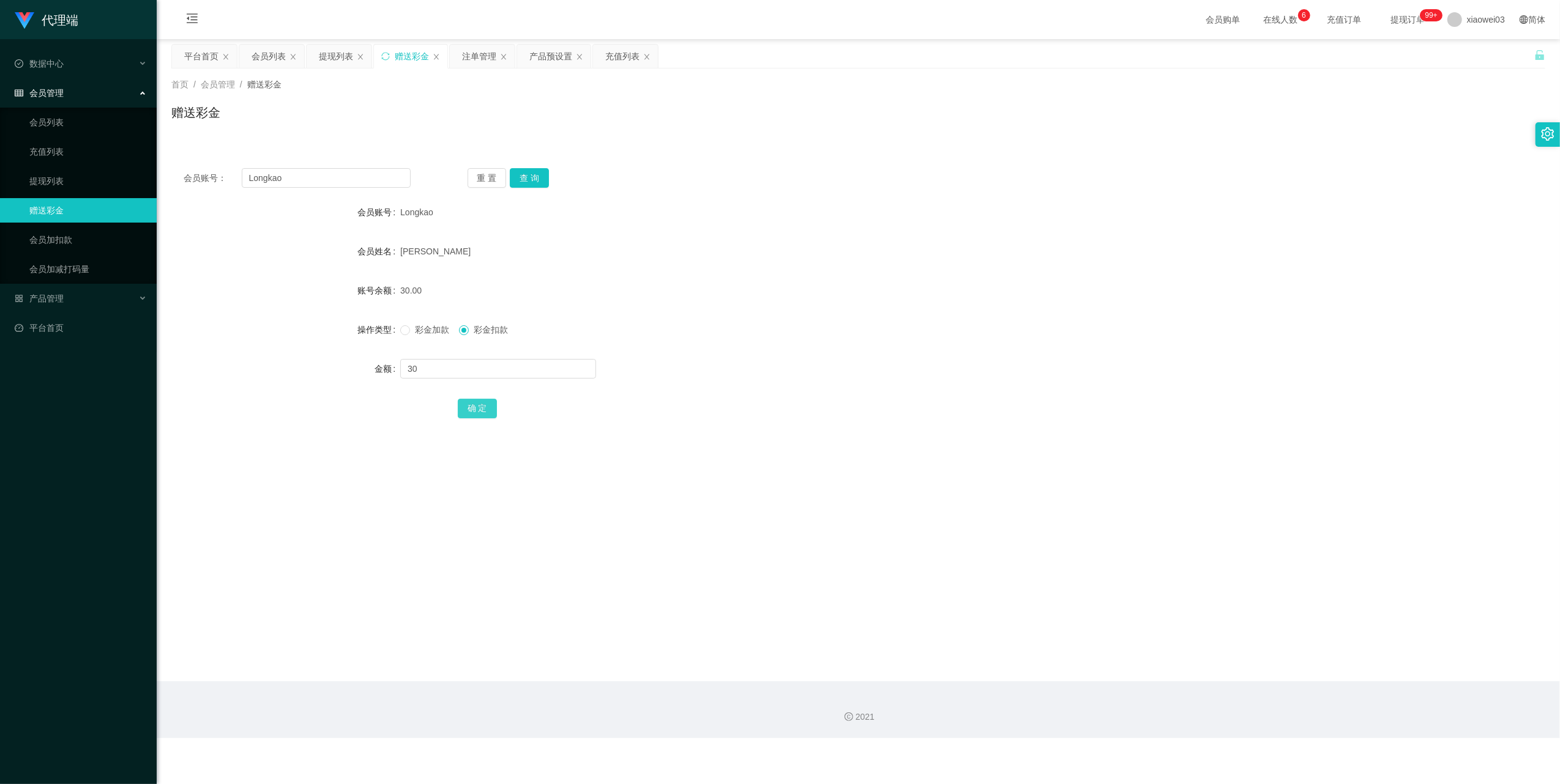
click at [473, 410] on button "确 定" at bounding box center [477, 409] width 39 height 20
